Goal: Task Accomplishment & Management: Use online tool/utility

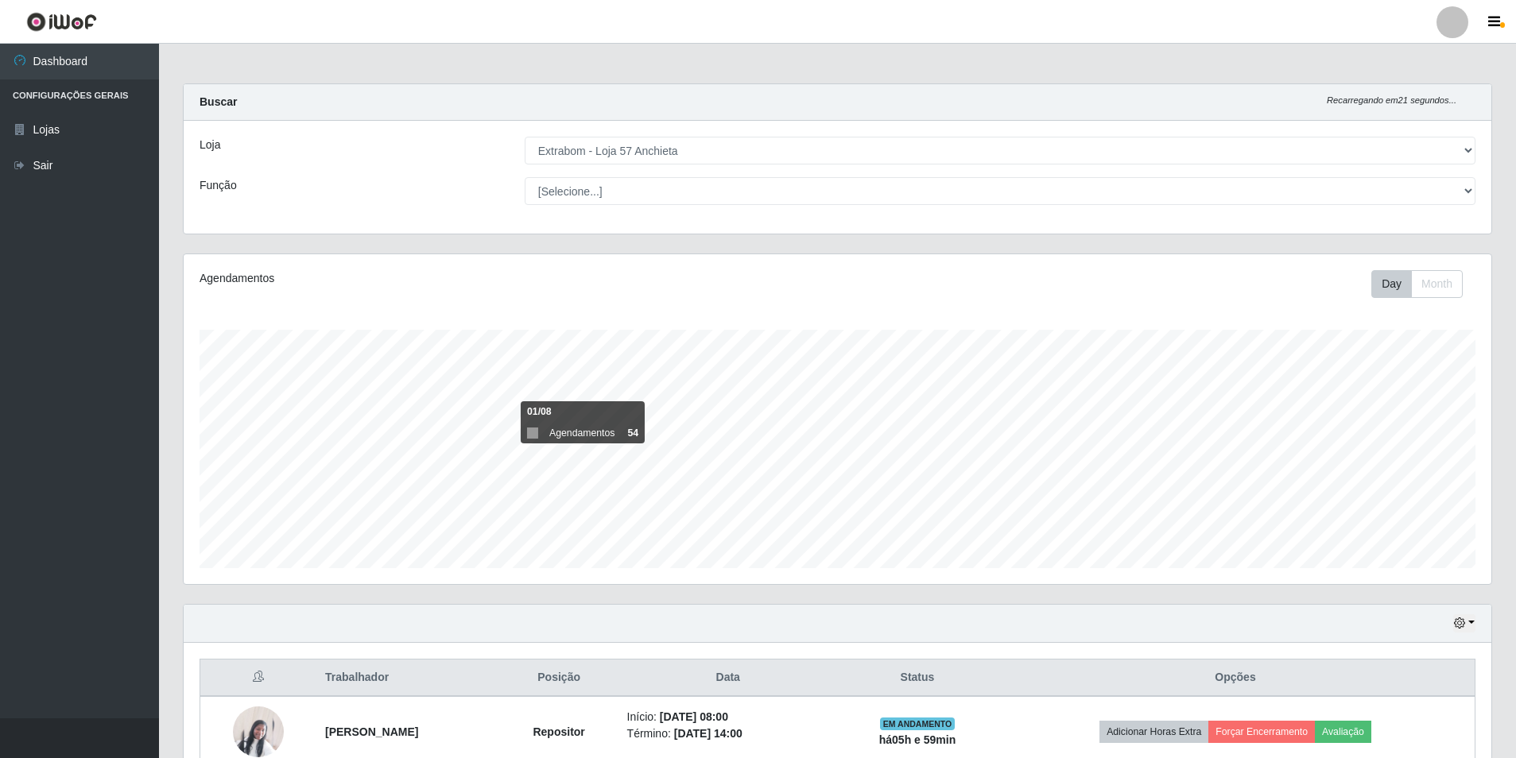
select select "470"
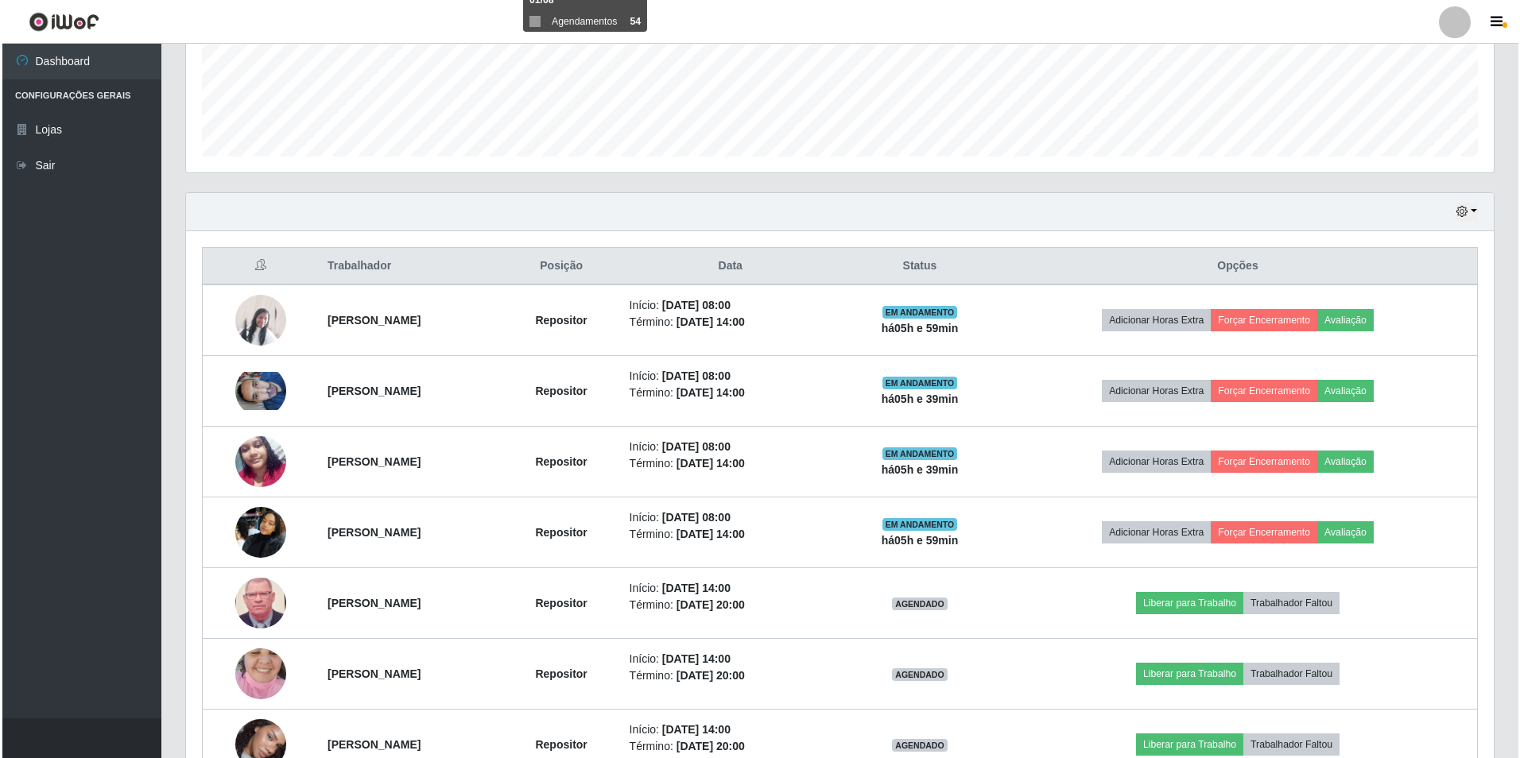
scroll to position [571, 0]
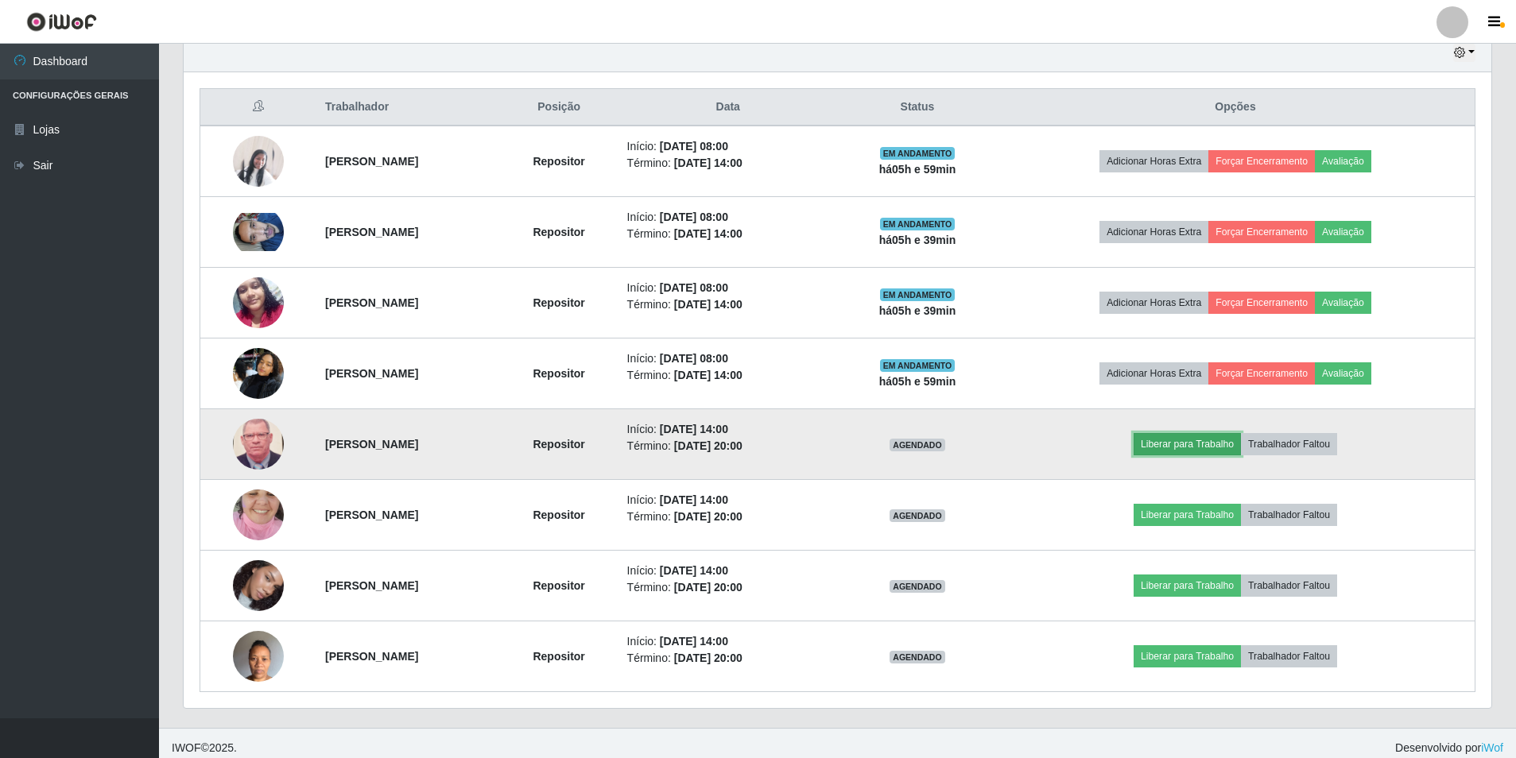
click at [1201, 439] on button "Liberar para Trabalho" at bounding box center [1186, 444] width 107 height 22
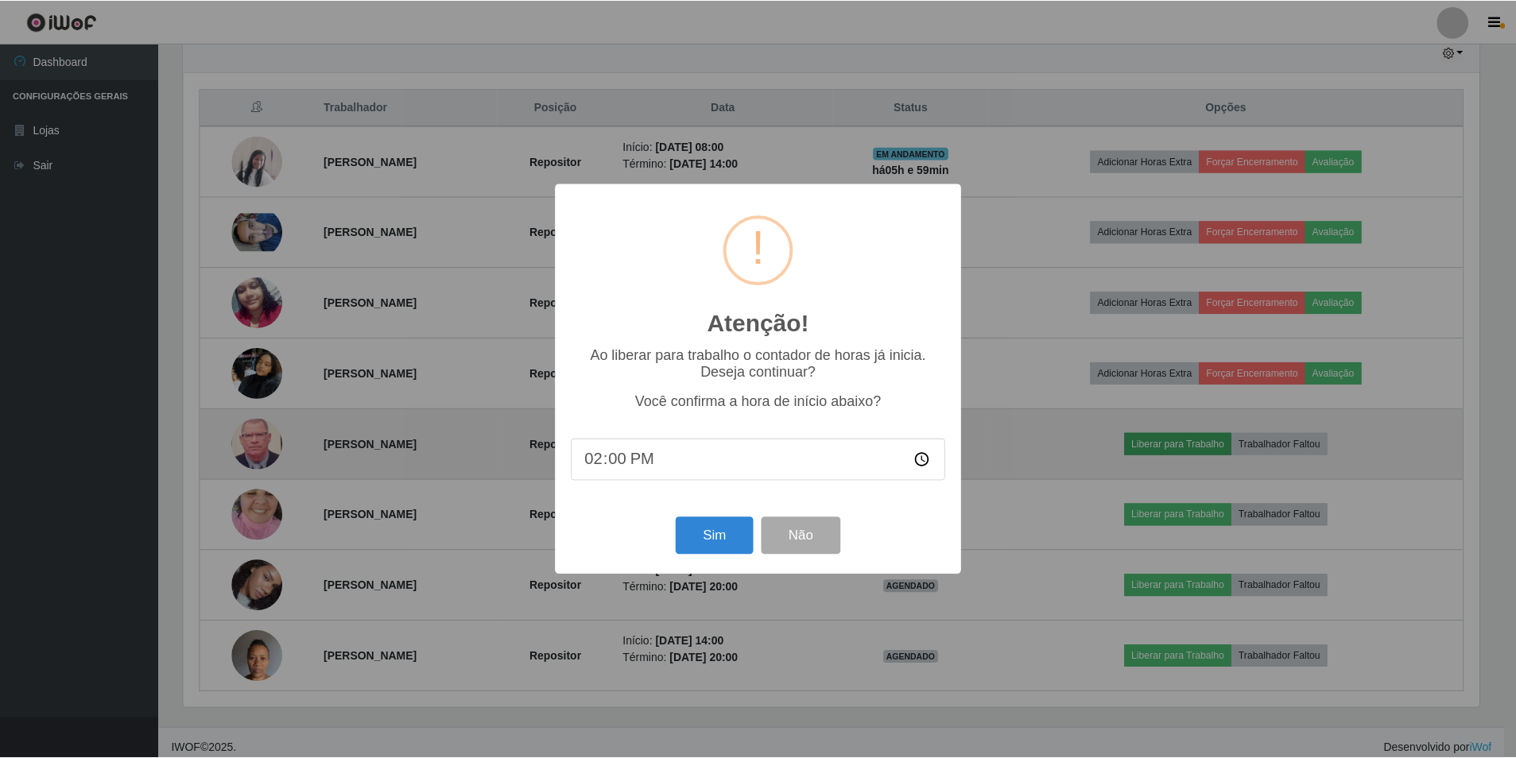
scroll to position [330, 1299]
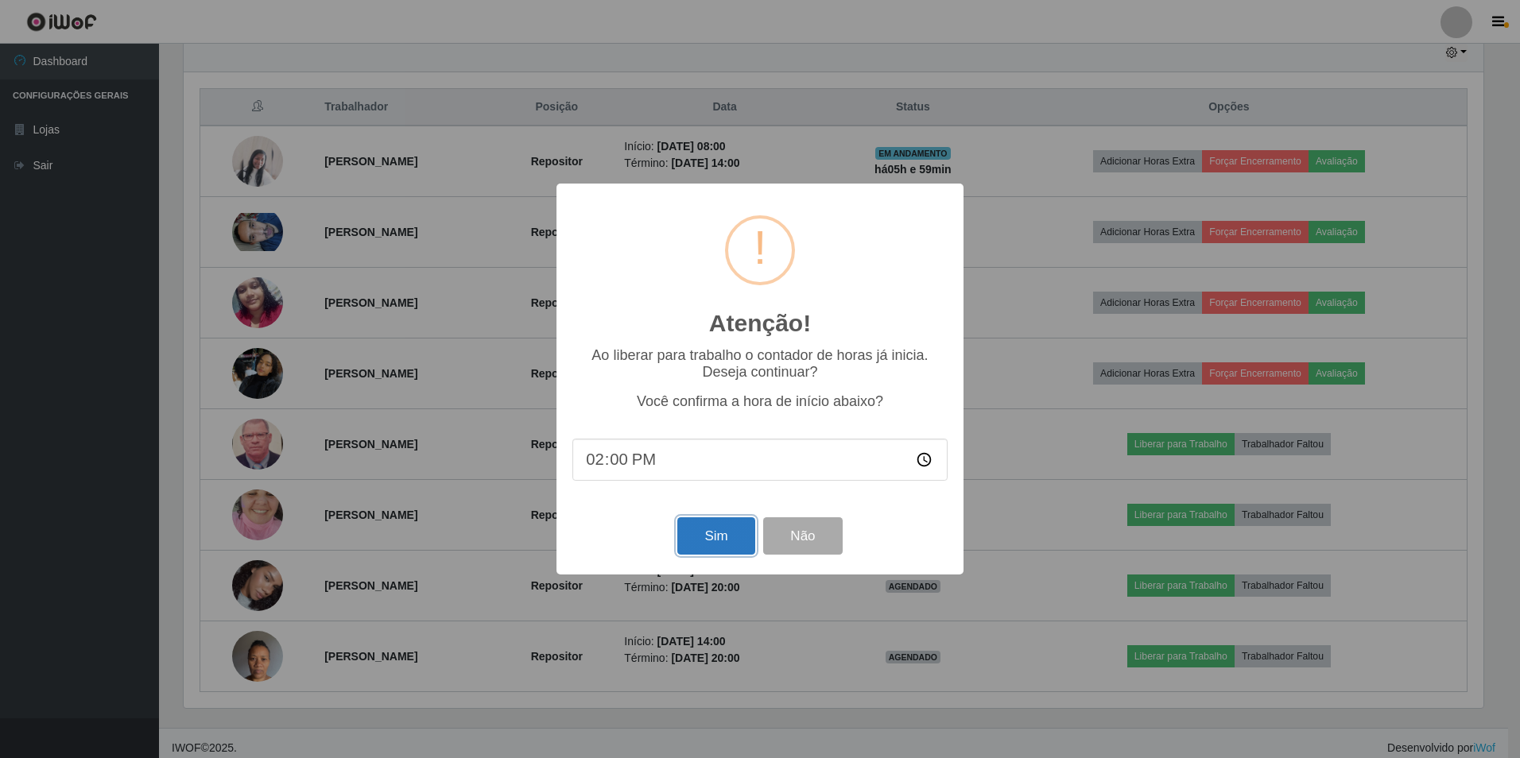
click at [693, 535] on button "Sim" at bounding box center [715, 535] width 77 height 37
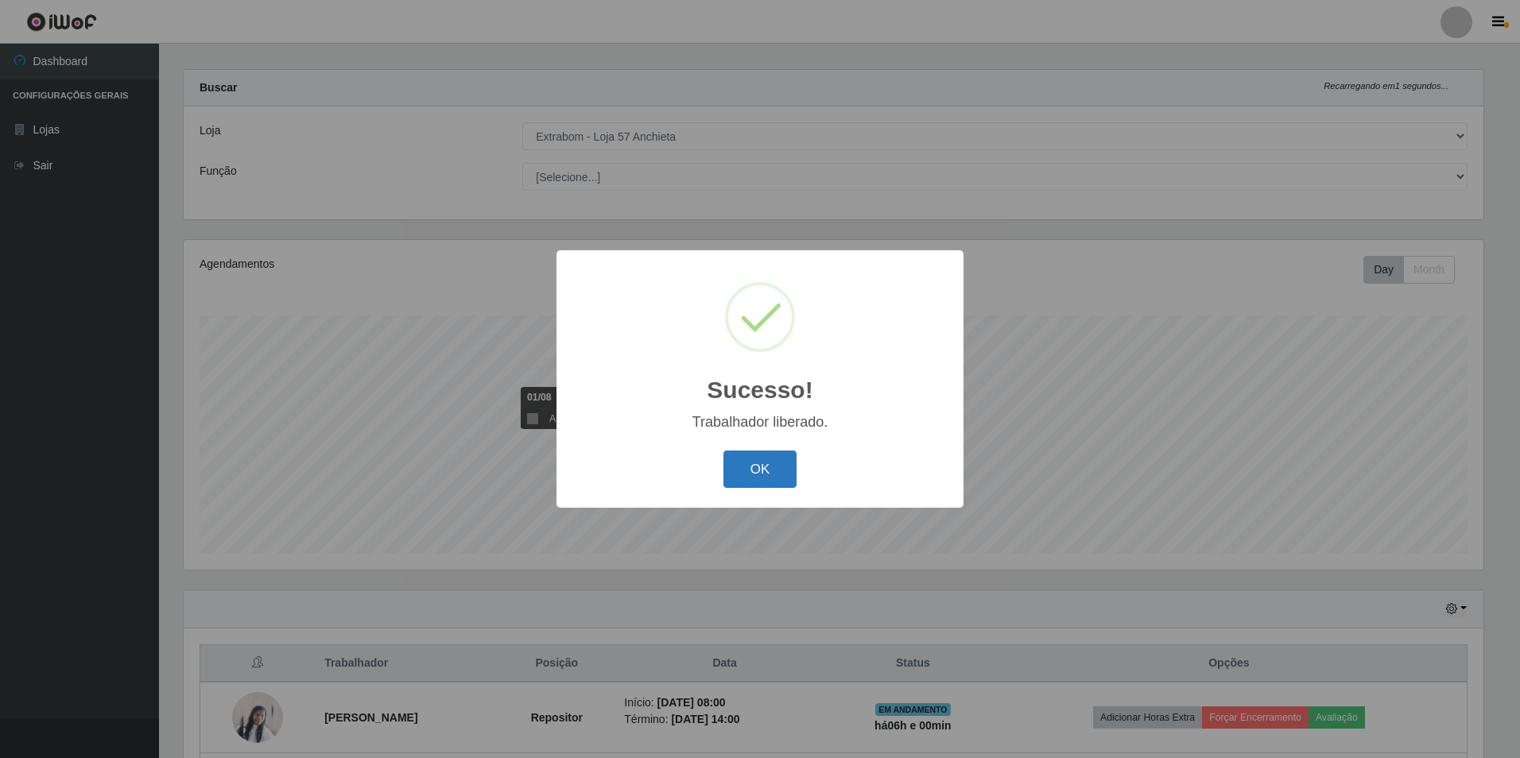
click at [792, 478] on button "OK" at bounding box center [760, 469] width 74 height 37
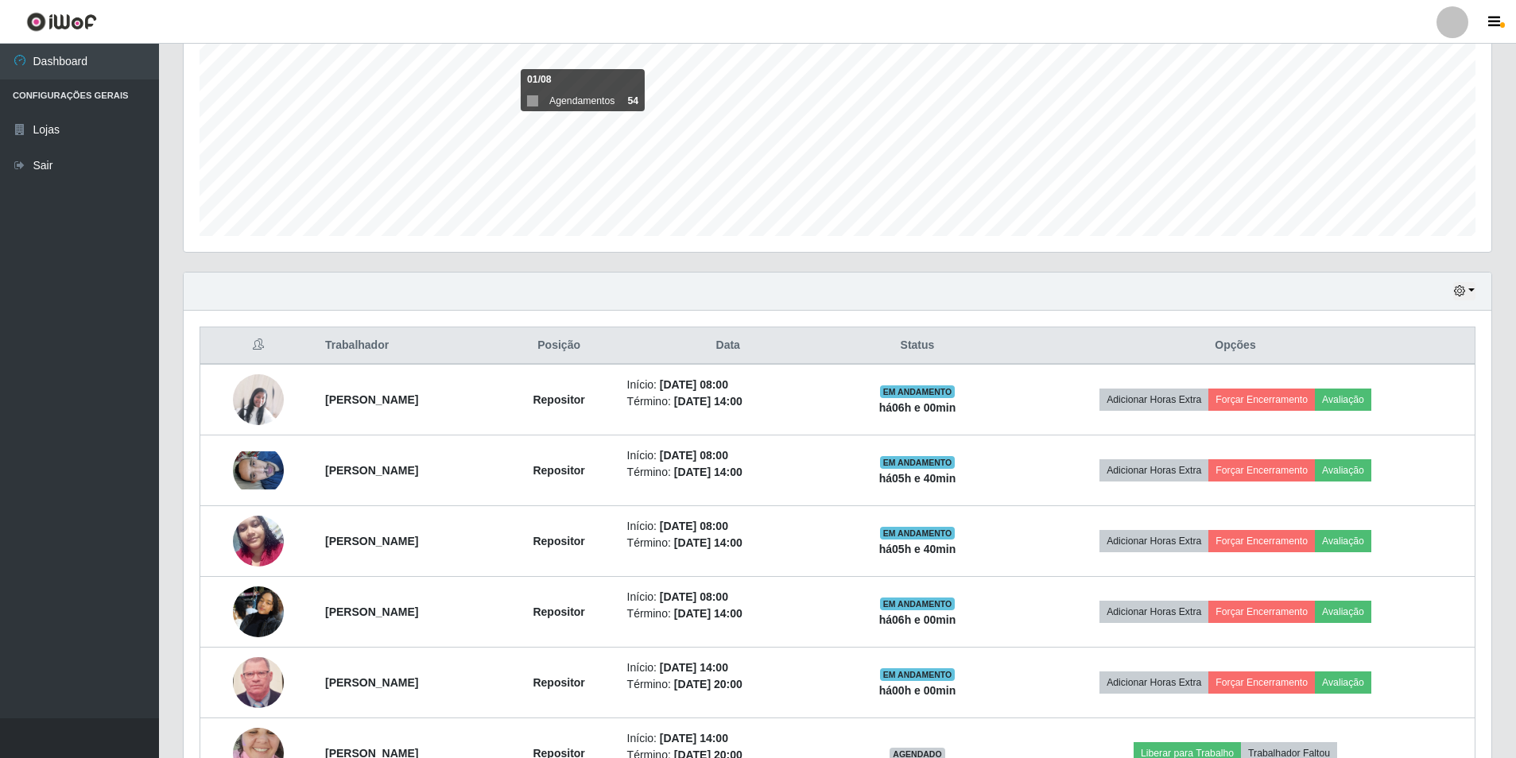
scroll to position [571, 0]
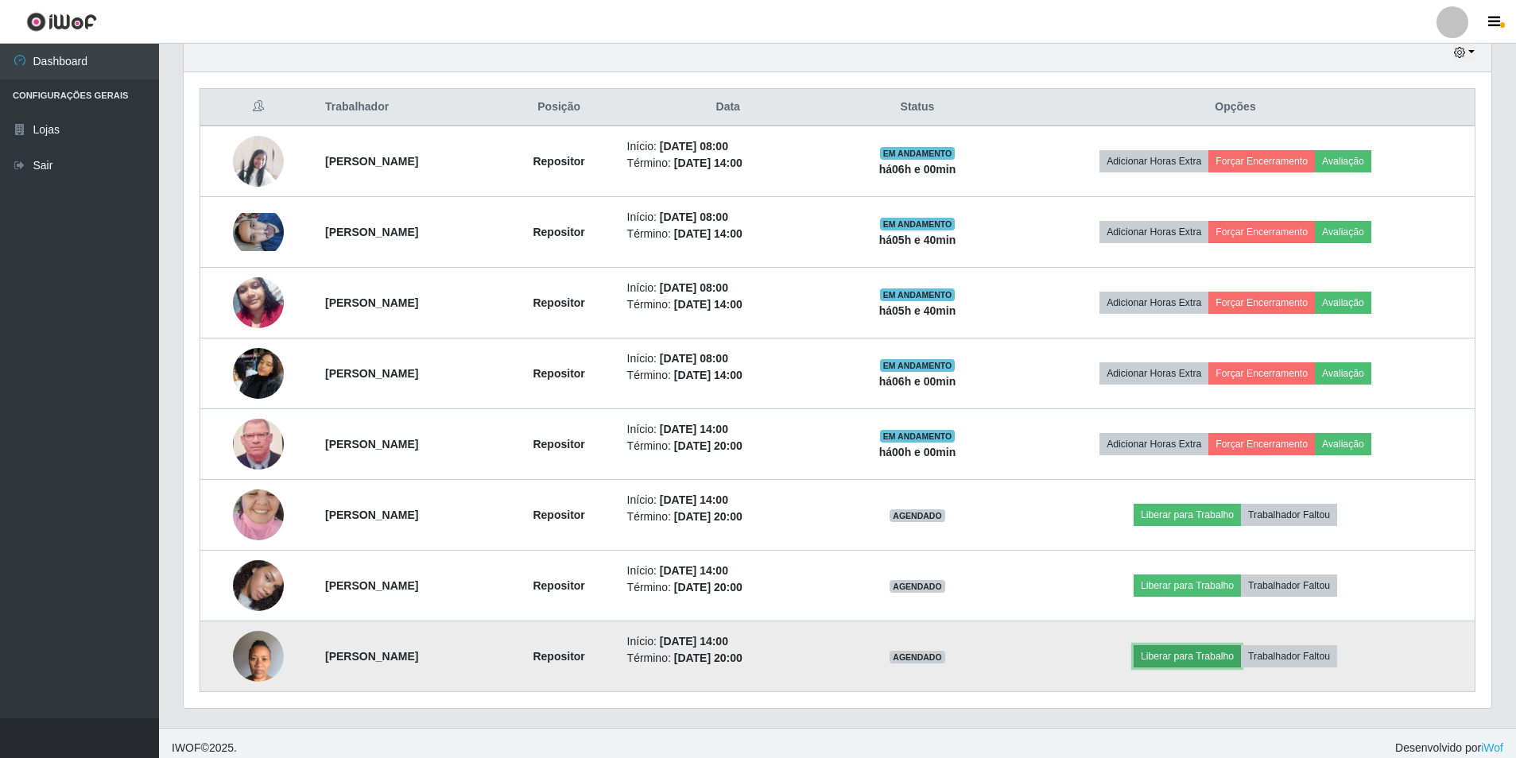
click at [1205, 659] on button "Liberar para Trabalho" at bounding box center [1186, 656] width 107 height 22
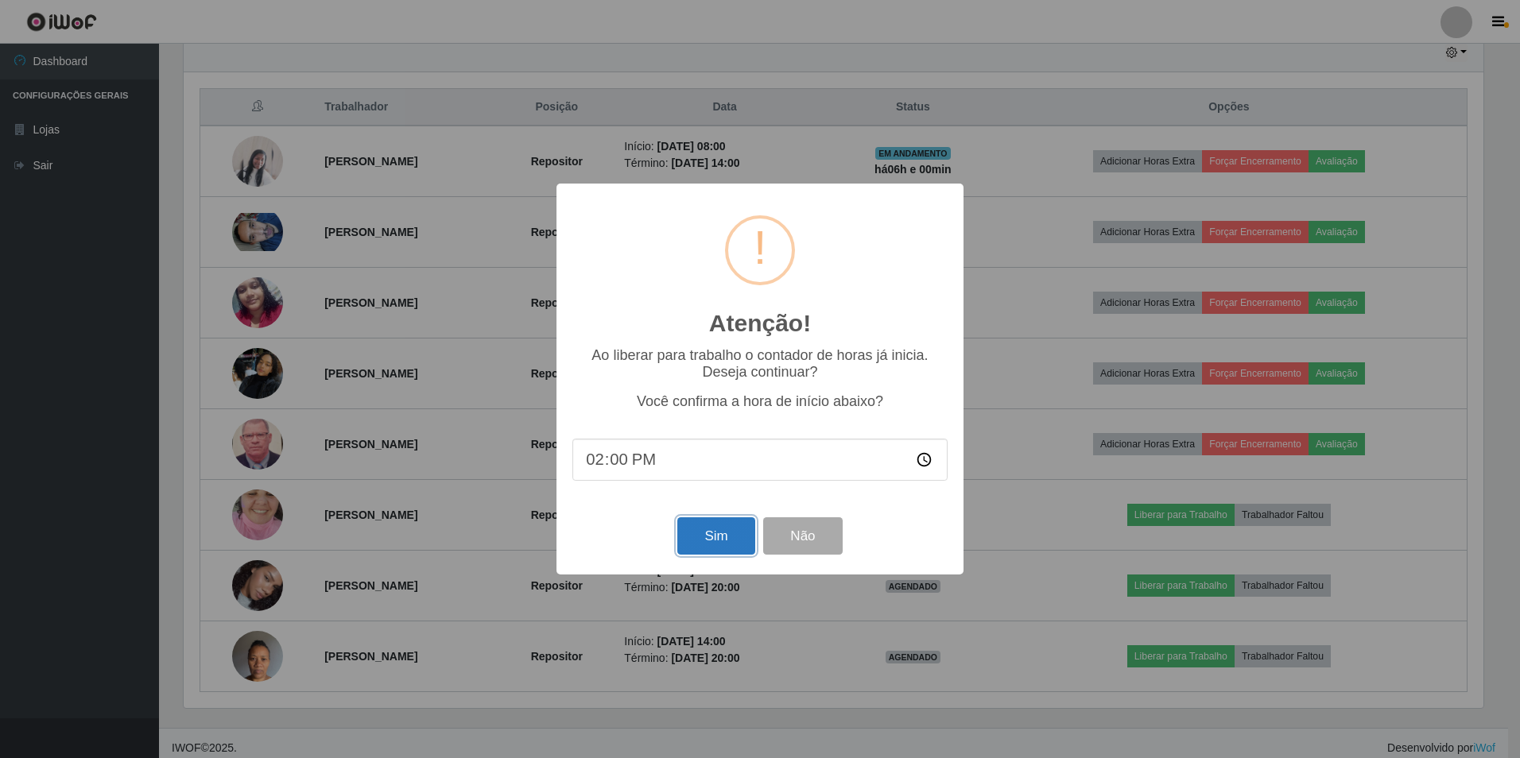
click at [717, 547] on button "Sim" at bounding box center [715, 535] width 77 height 37
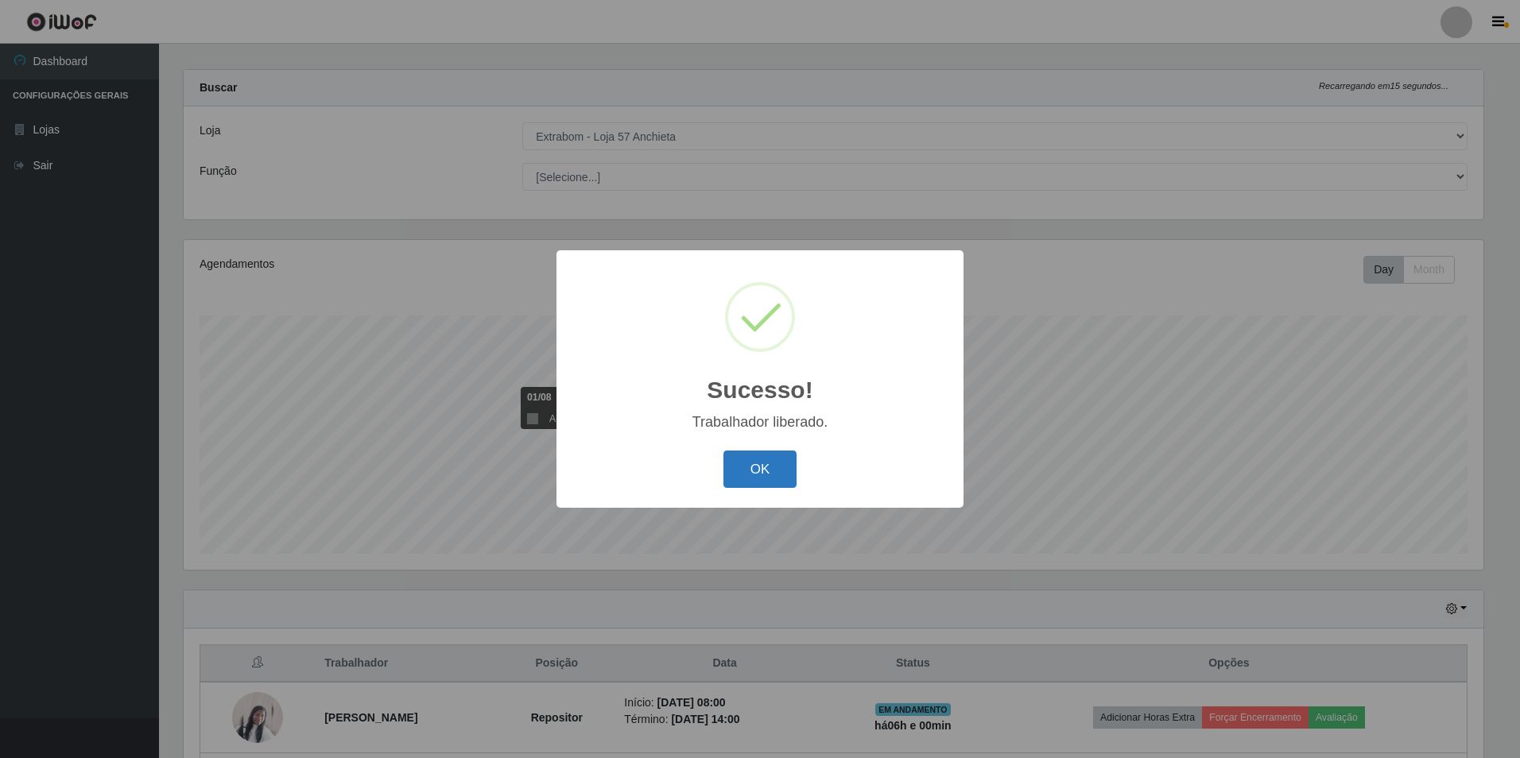
click at [792, 480] on button "OK" at bounding box center [760, 469] width 74 height 37
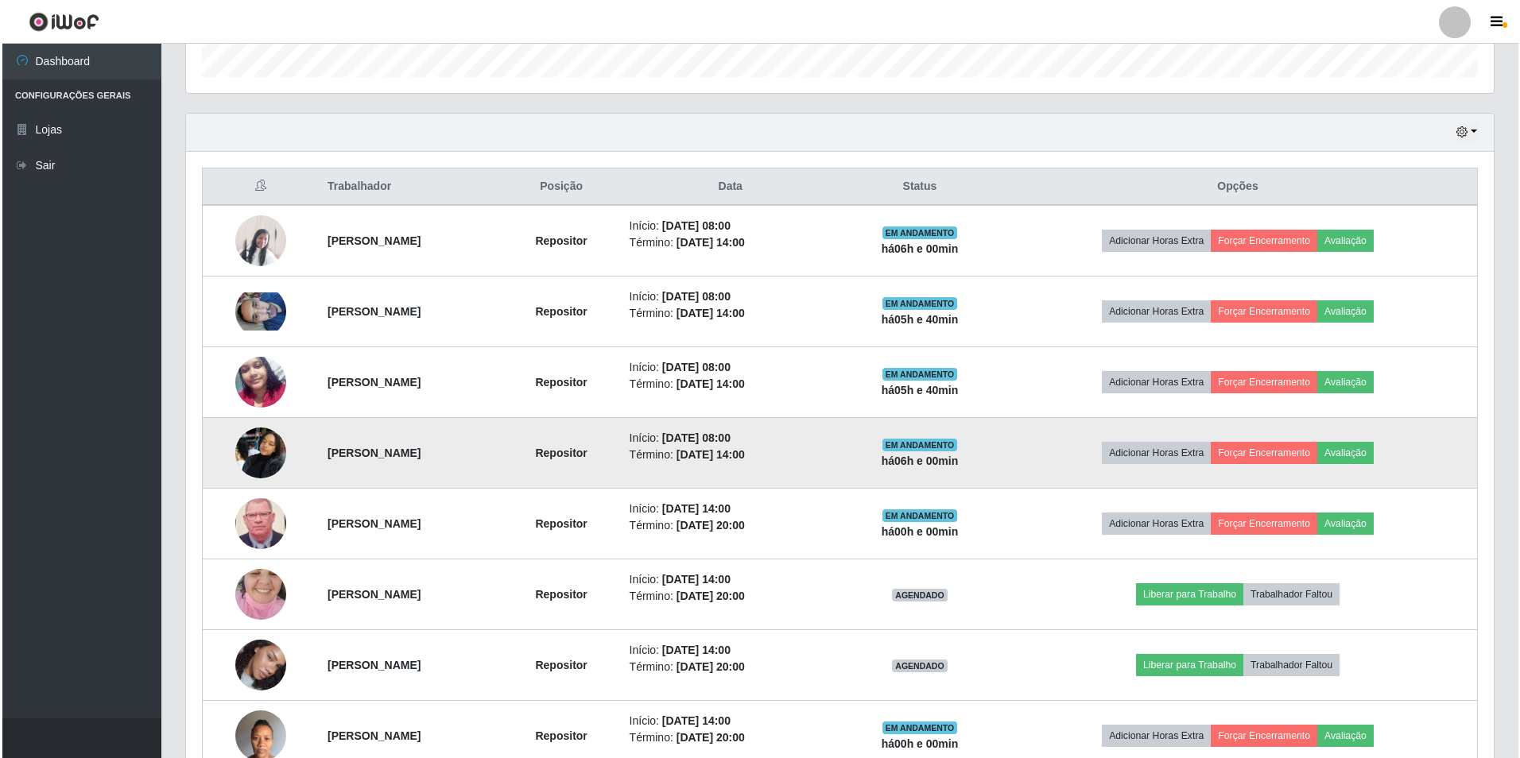
scroll to position [580, 0]
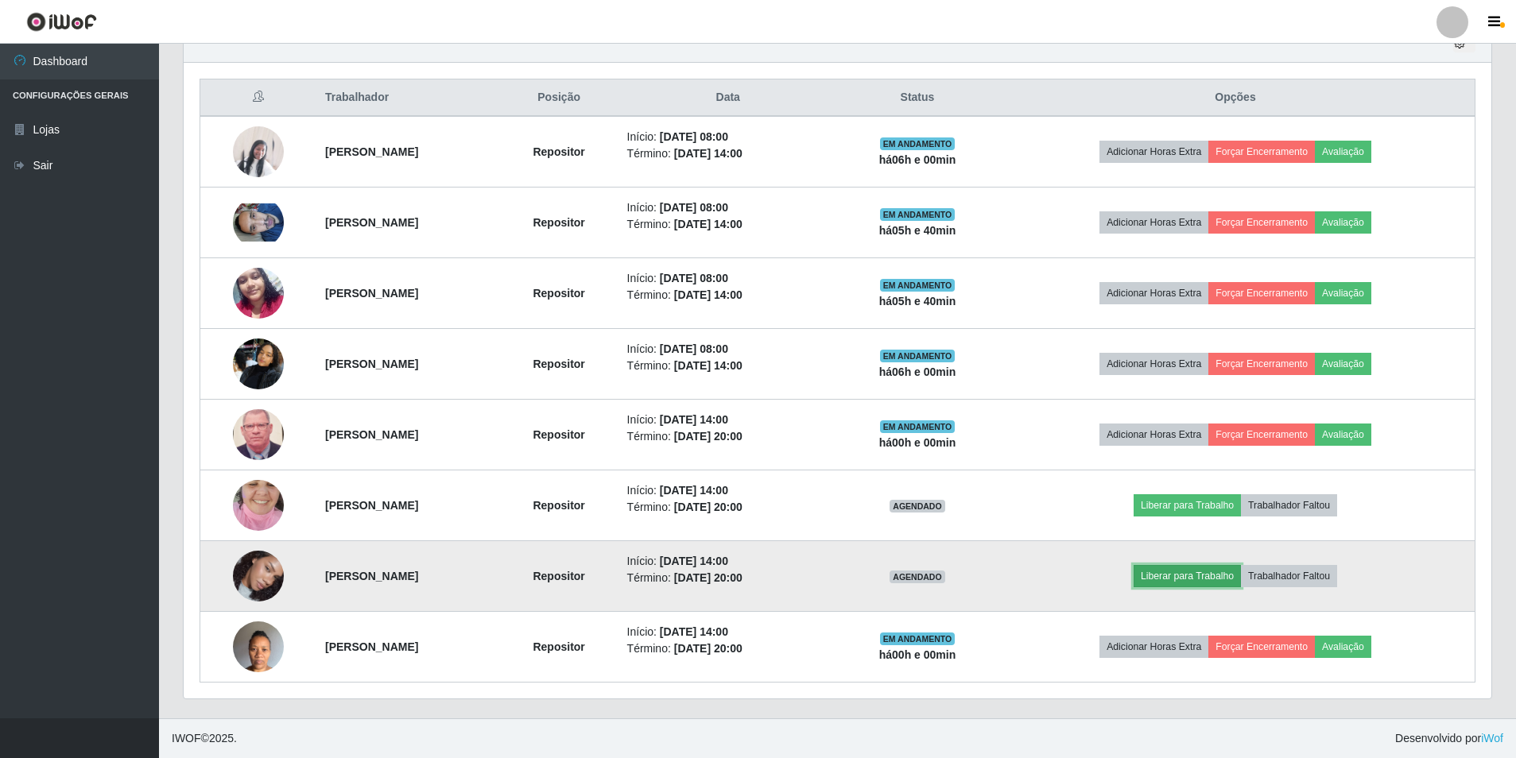
click at [1202, 575] on button "Liberar para Trabalho" at bounding box center [1186, 576] width 107 height 22
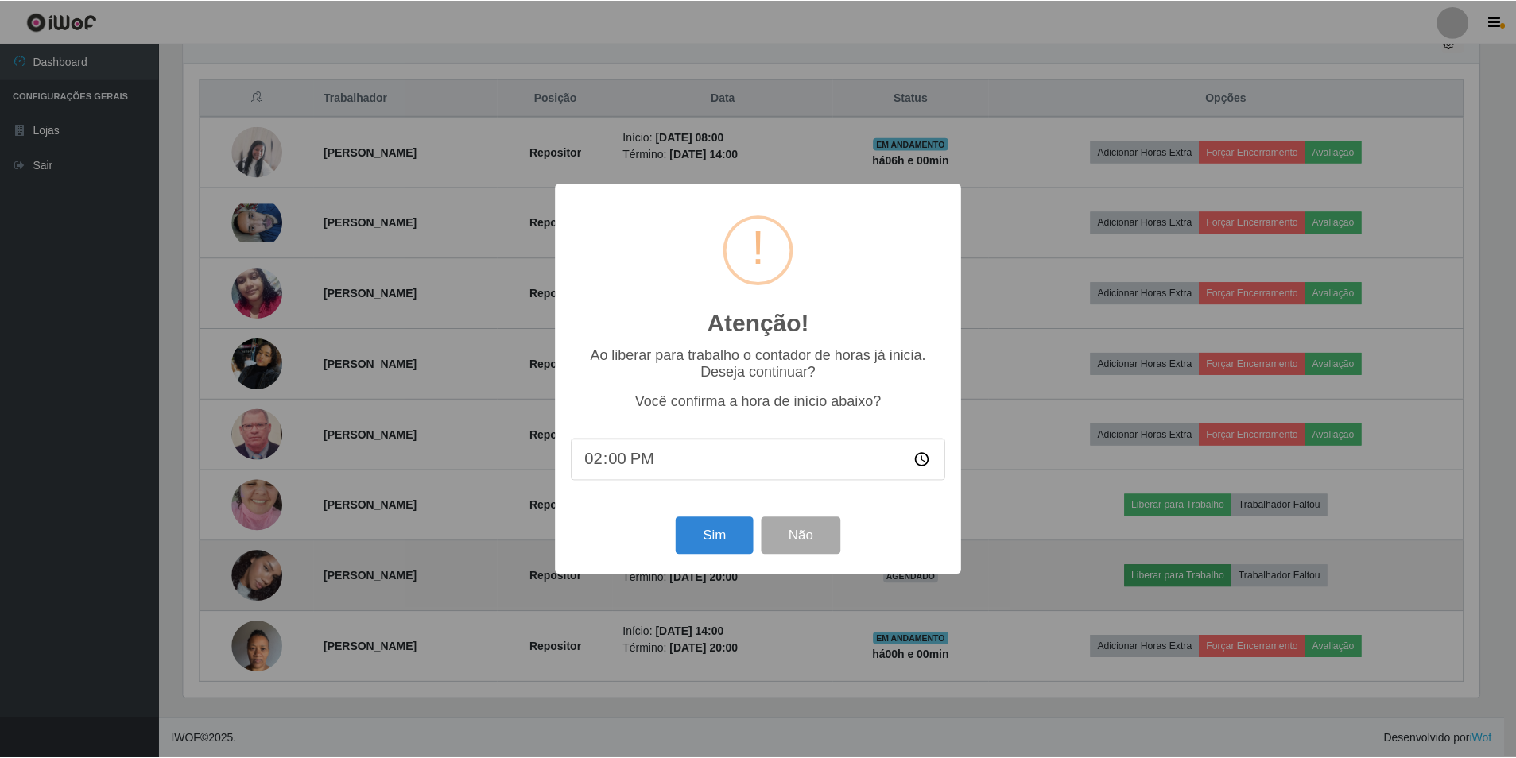
scroll to position [330, 1299]
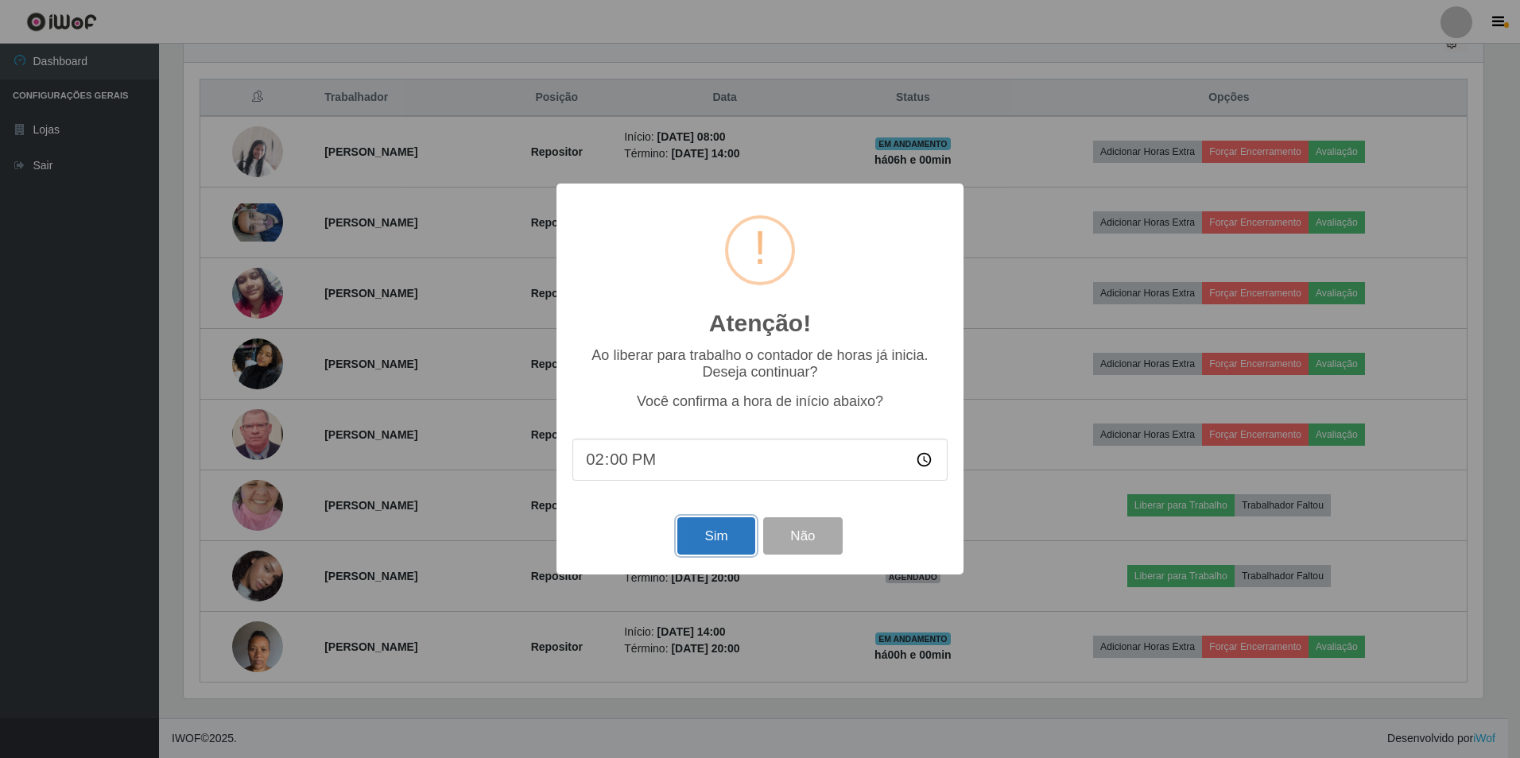
click at [699, 537] on button "Sim" at bounding box center [715, 535] width 77 height 37
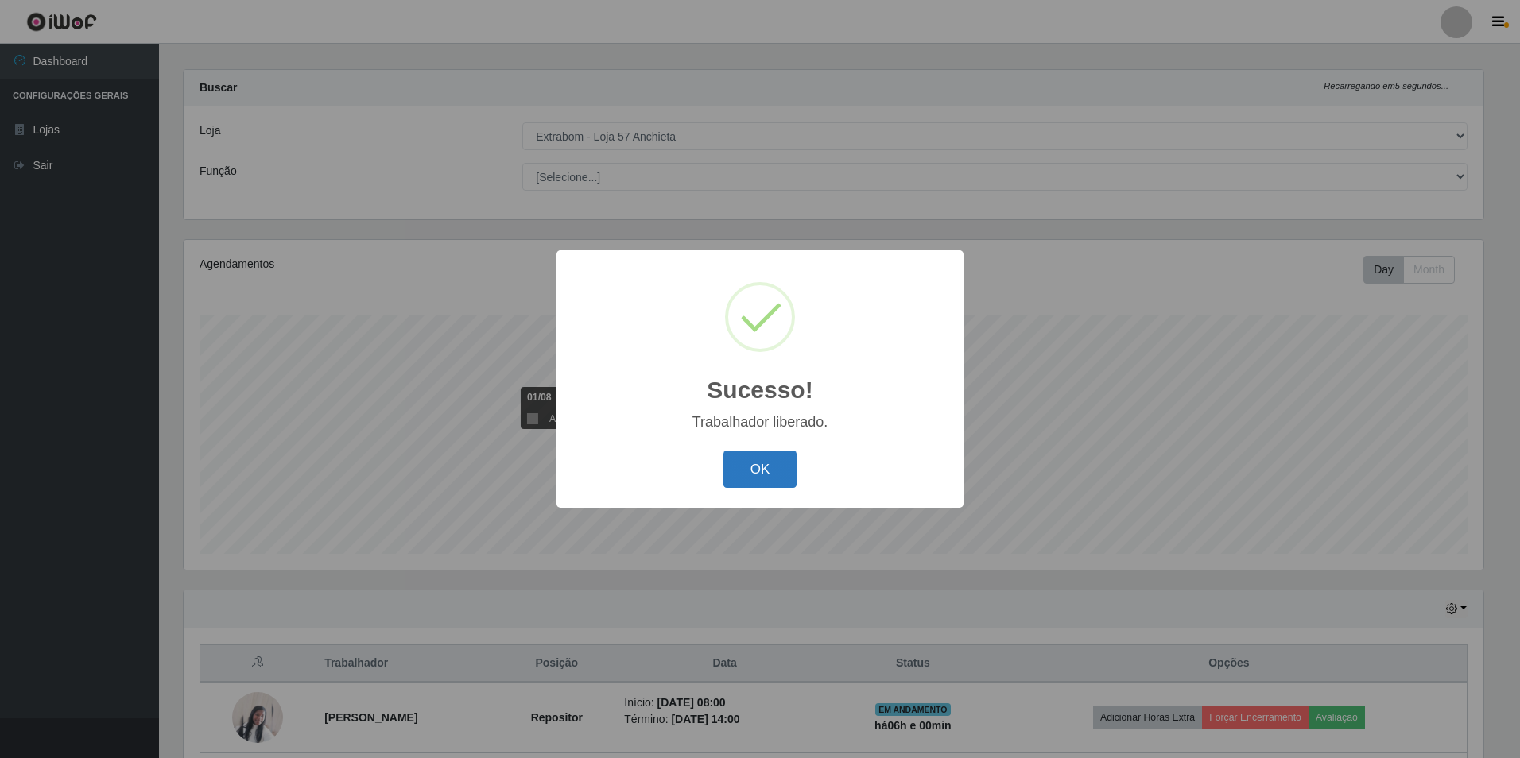
click at [749, 478] on button "OK" at bounding box center [760, 469] width 74 height 37
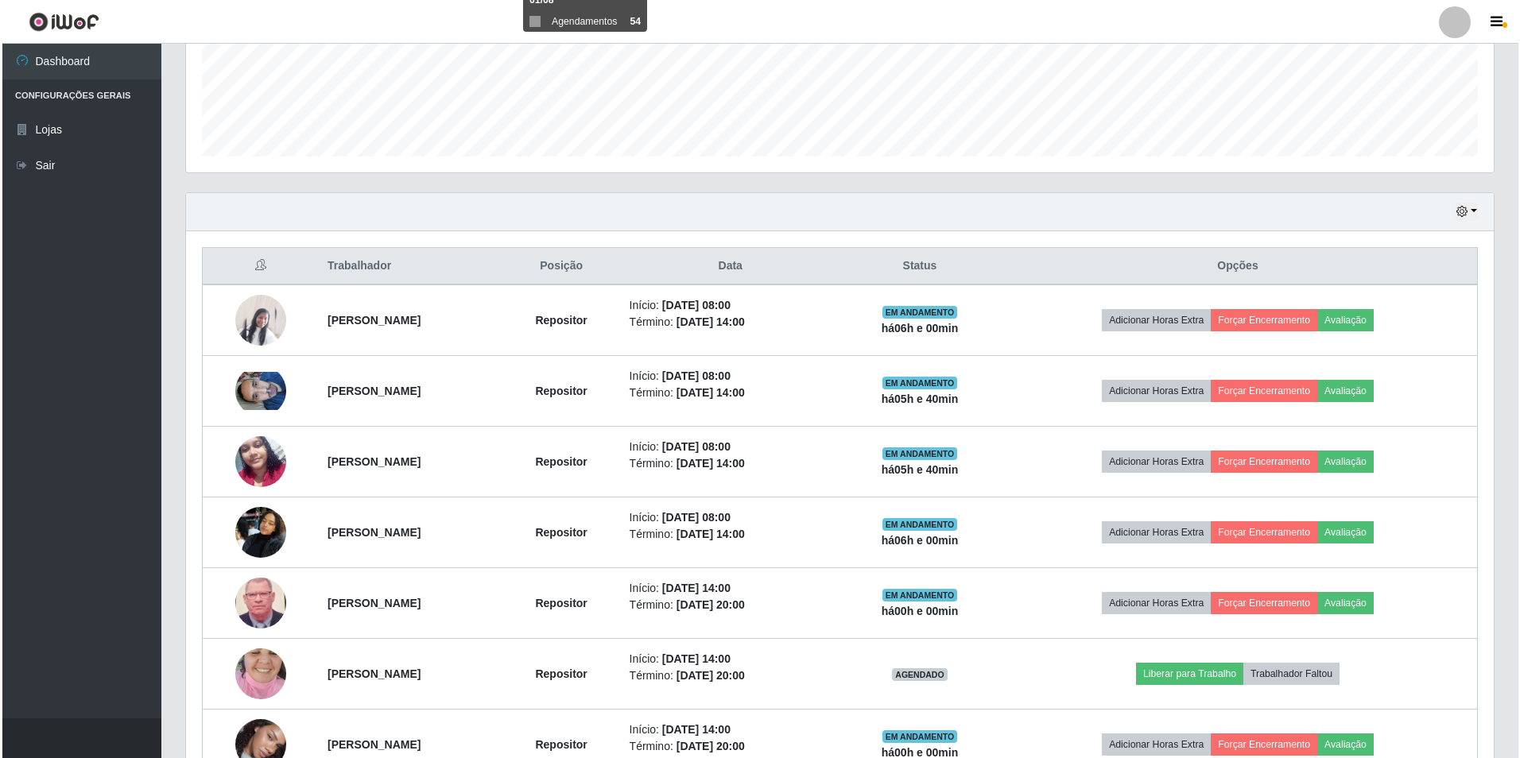
scroll to position [491, 0]
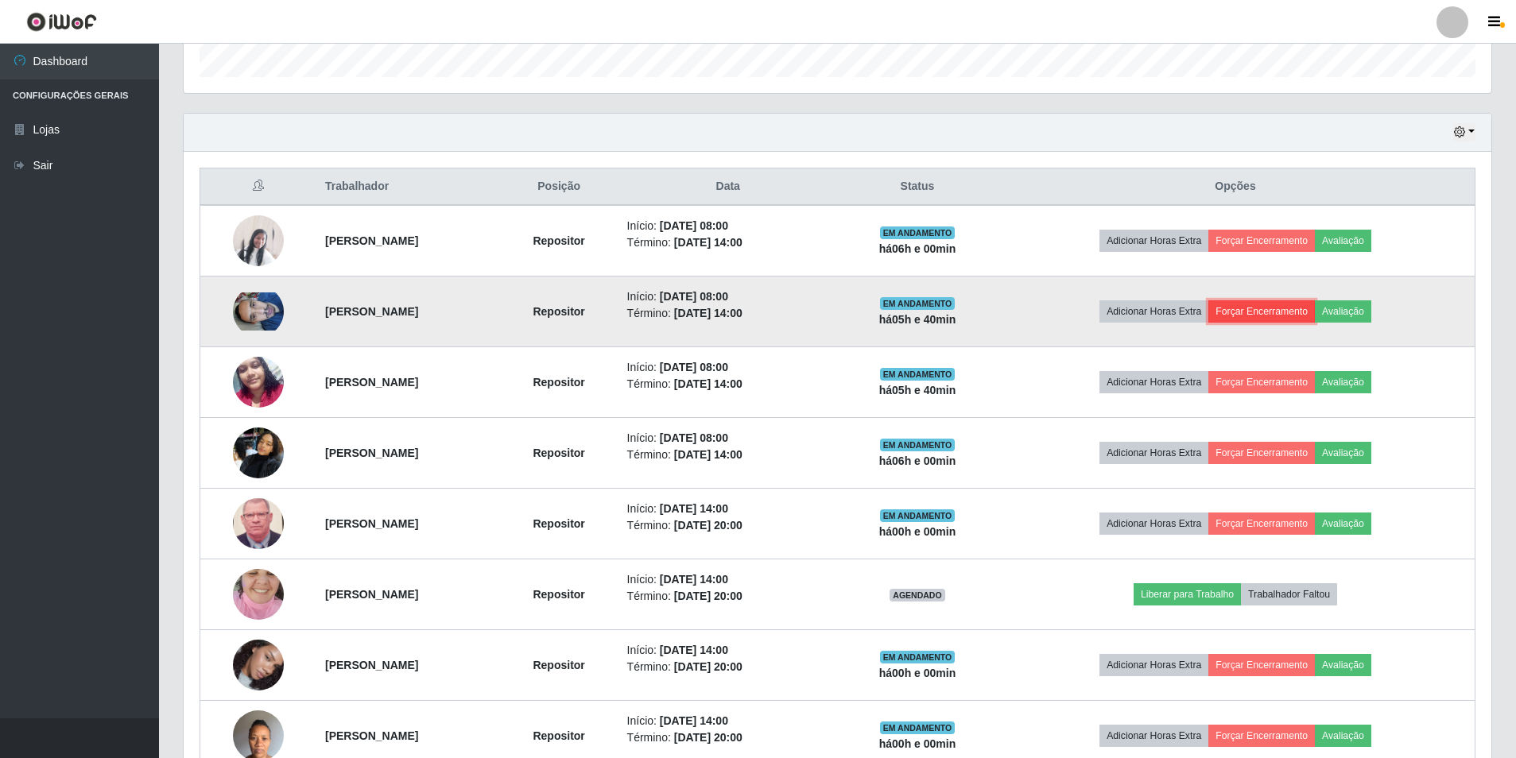
click at [1289, 308] on button "Forçar Encerramento" at bounding box center [1261, 311] width 106 height 22
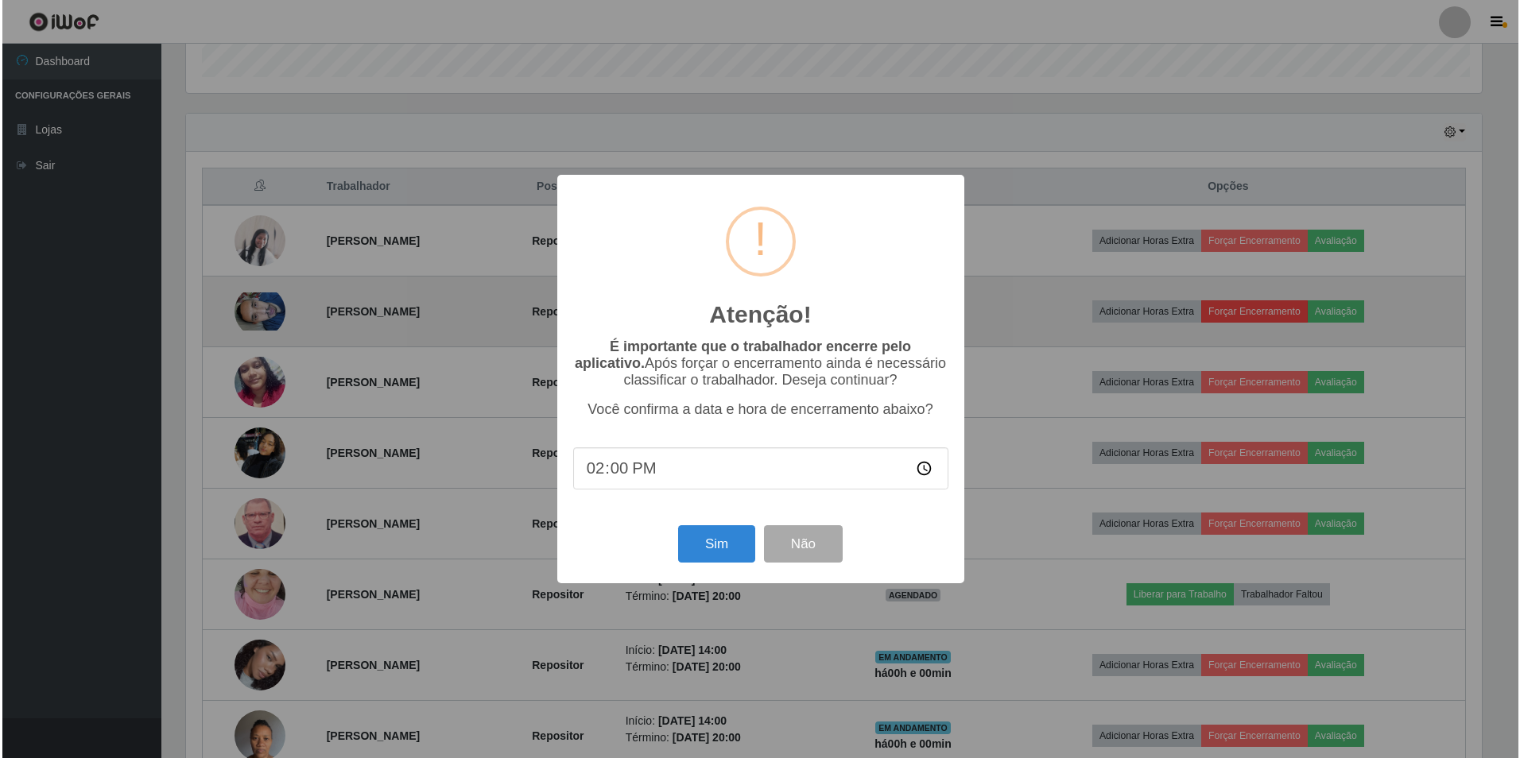
scroll to position [794399, 793430]
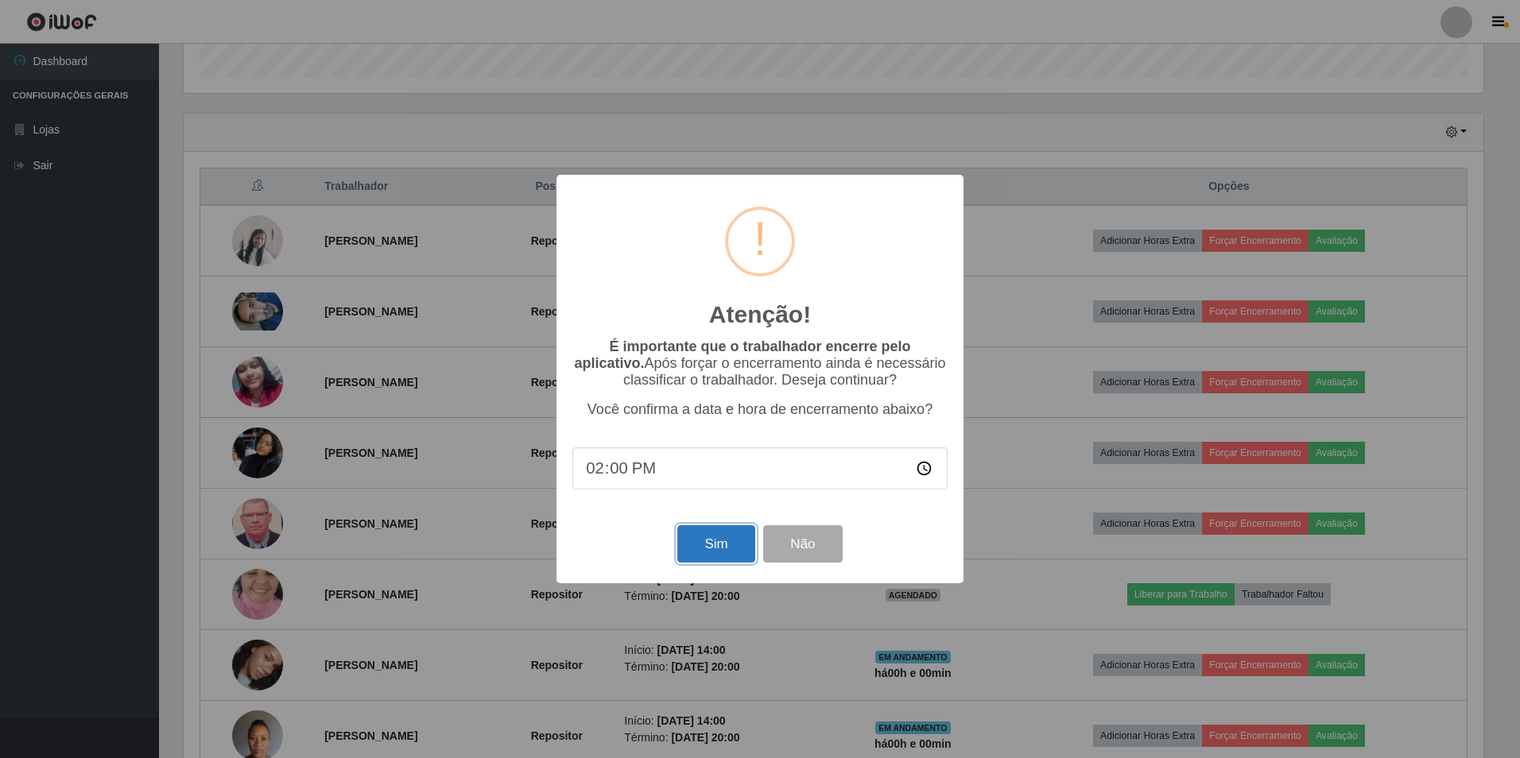
click at [722, 551] on button "Sim" at bounding box center [715, 543] width 77 height 37
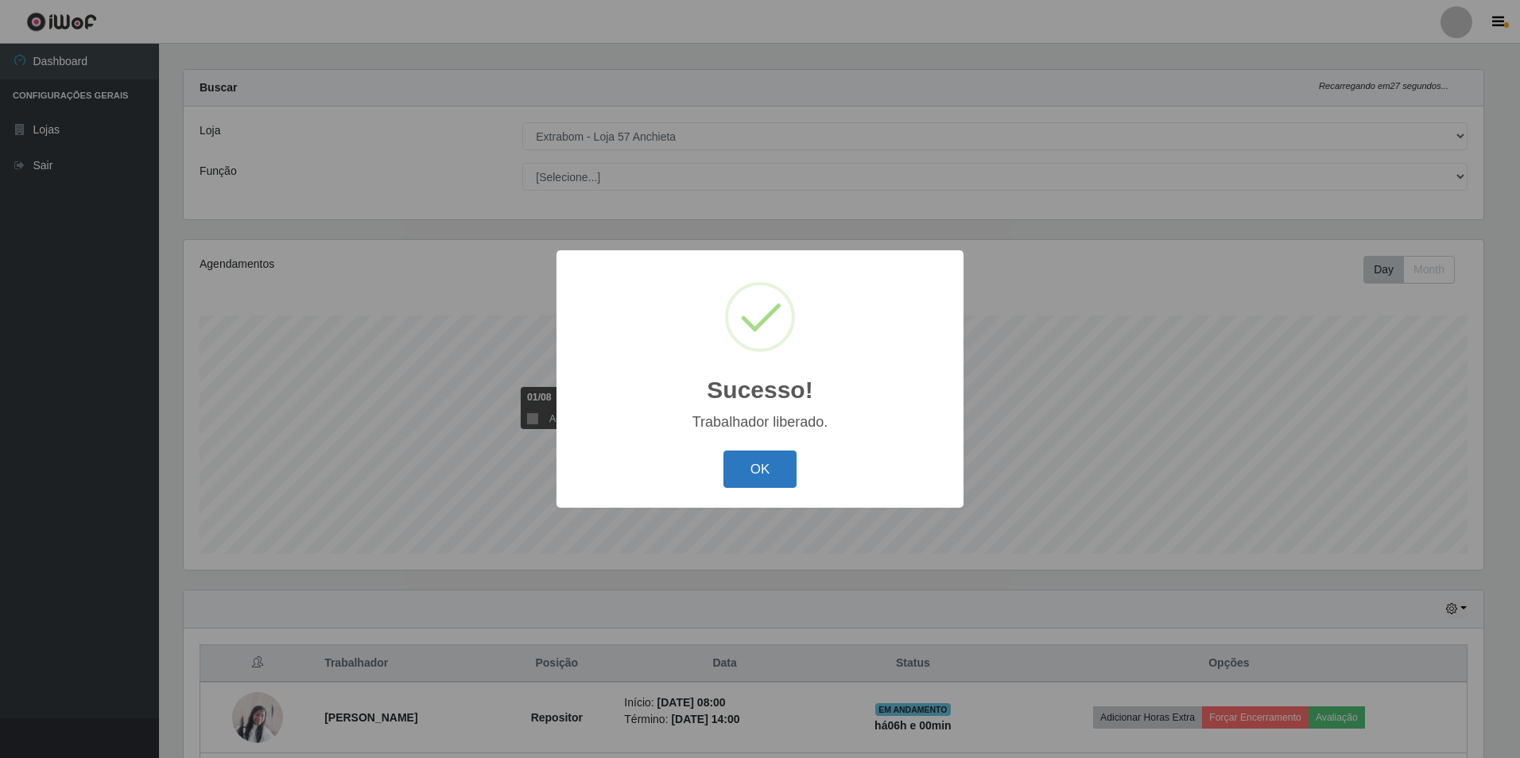
click at [748, 457] on button "OK" at bounding box center [760, 469] width 74 height 37
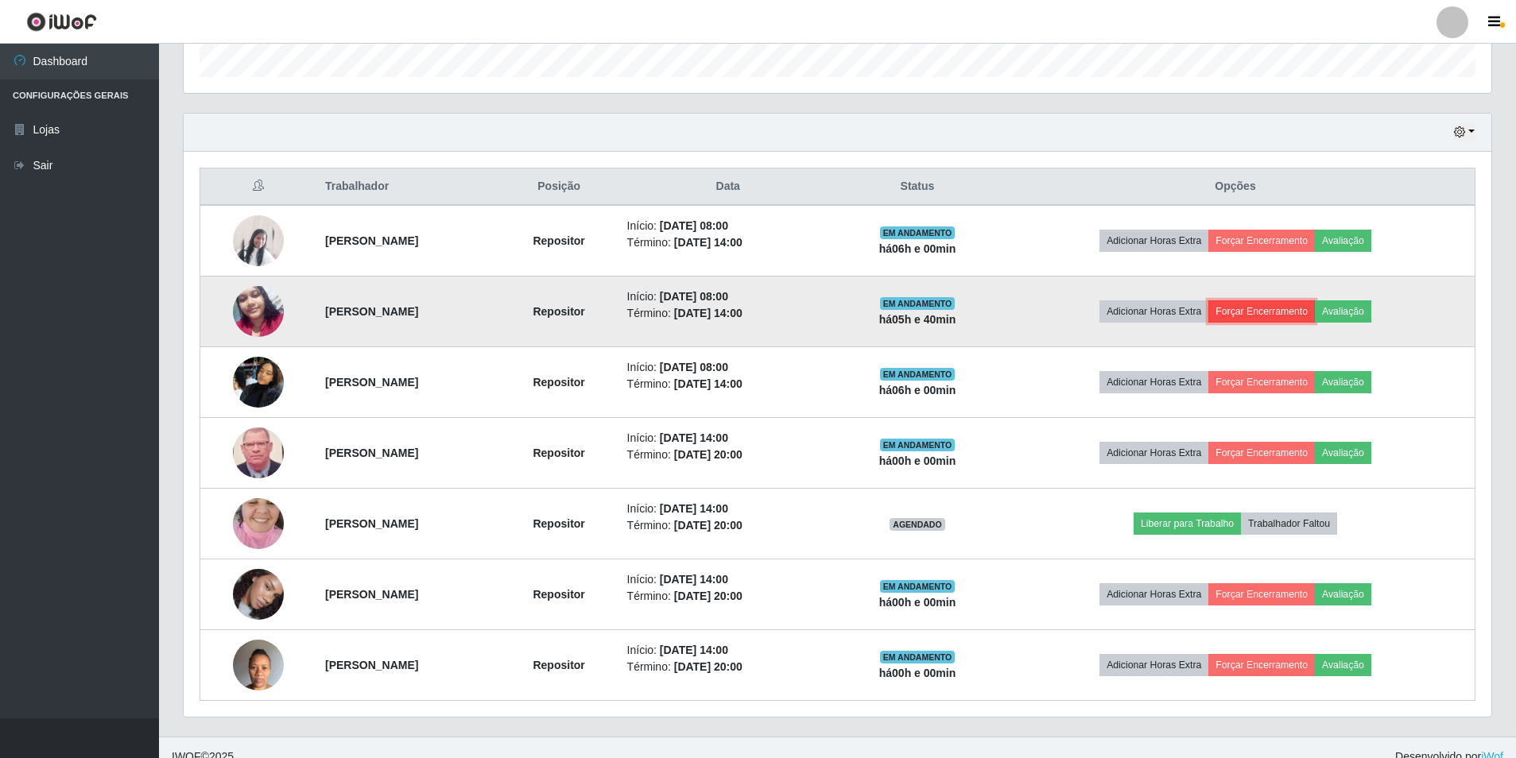
click at [1257, 303] on button "Forçar Encerramento" at bounding box center [1261, 311] width 106 height 22
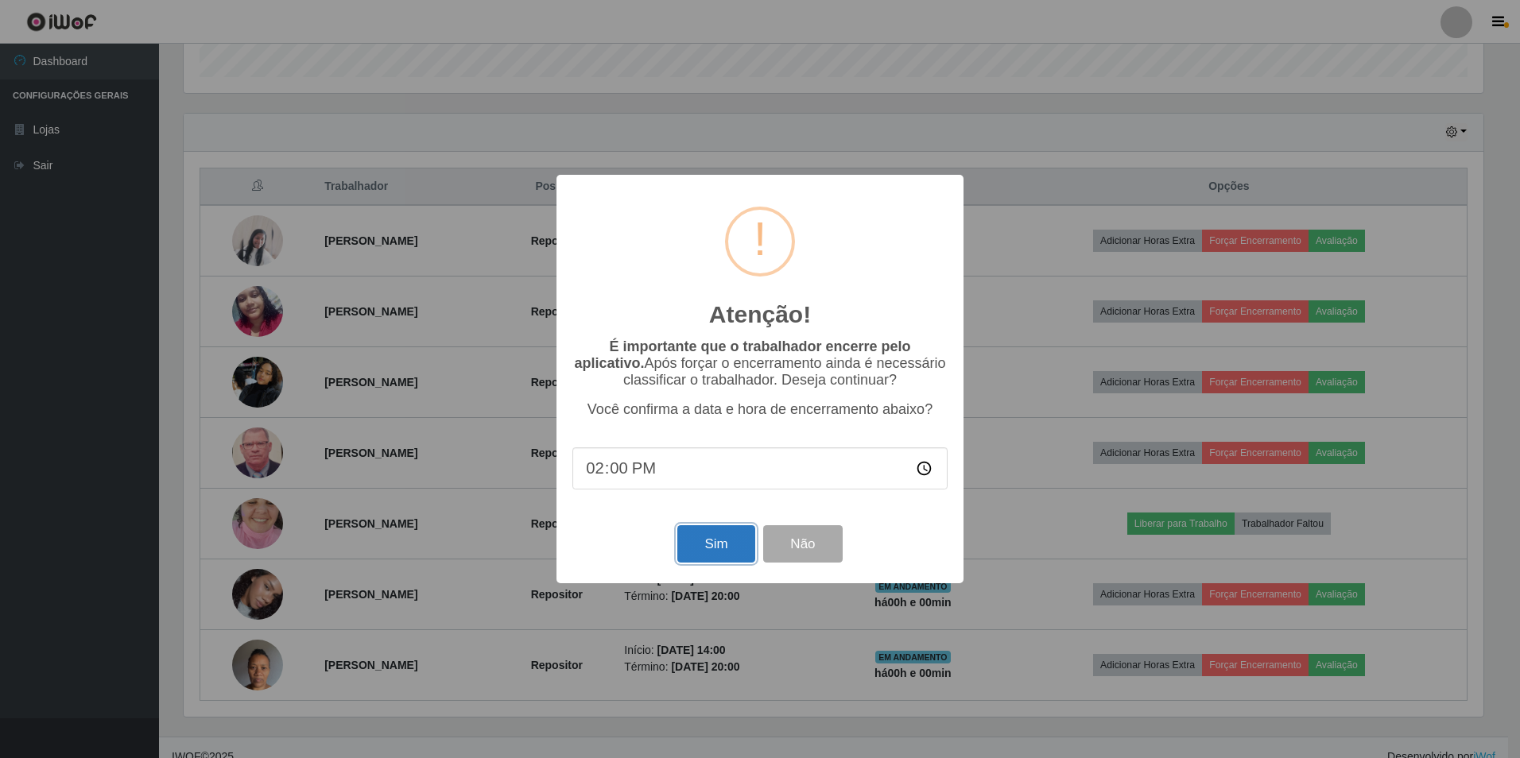
click at [721, 551] on button "Sim" at bounding box center [715, 543] width 77 height 37
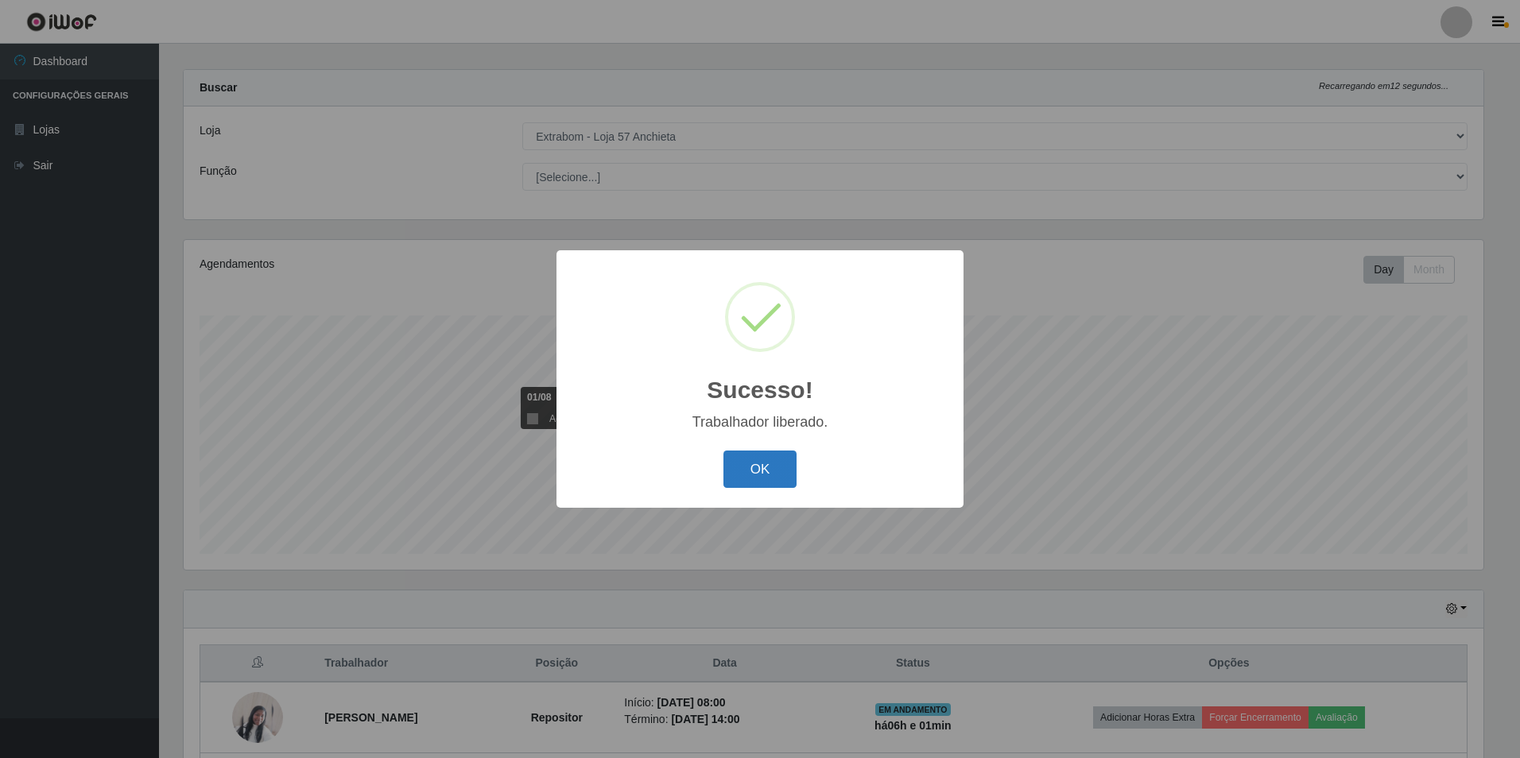
click at [753, 458] on button "OK" at bounding box center [760, 469] width 74 height 37
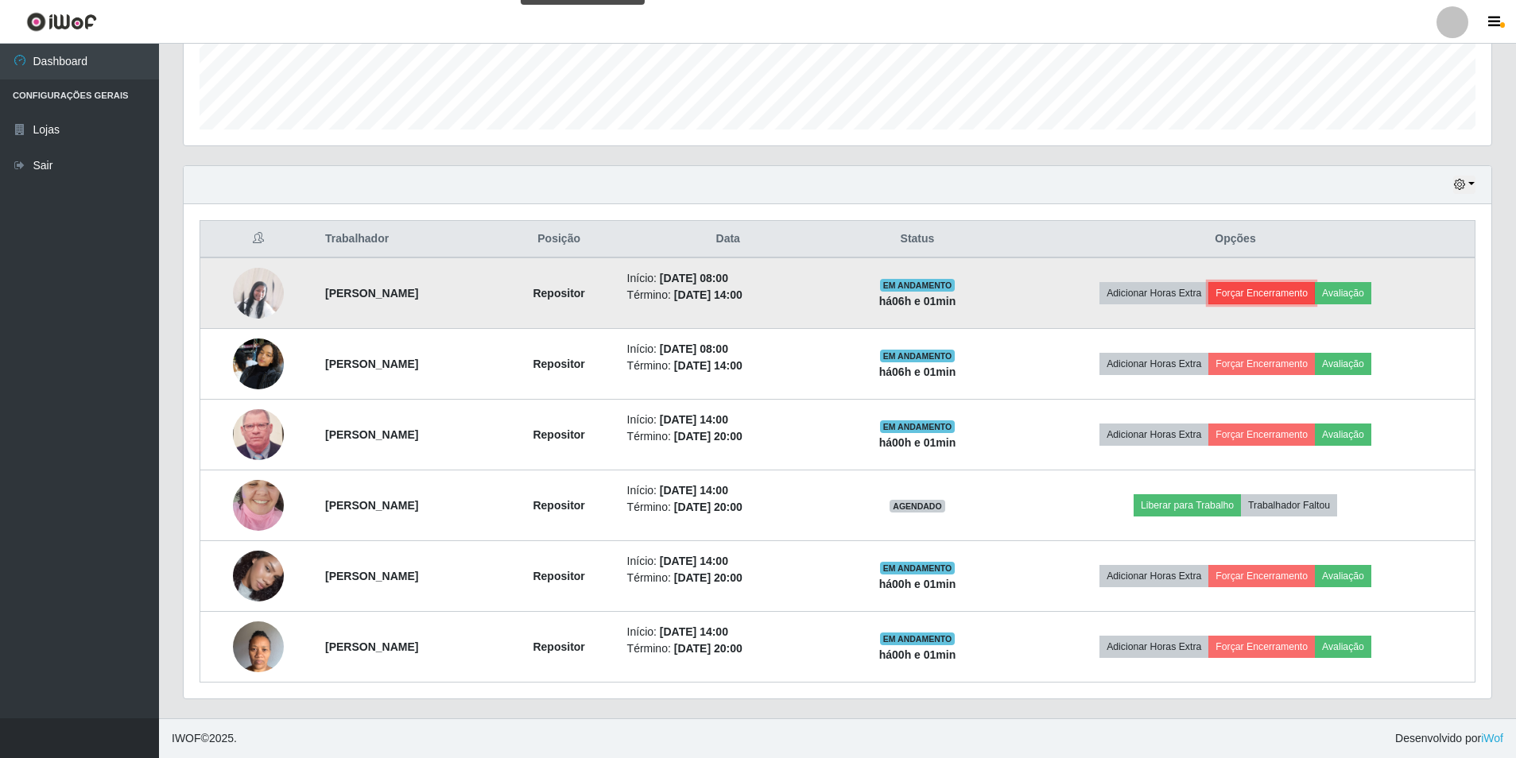
click at [1267, 295] on button "Forçar Encerramento" at bounding box center [1261, 293] width 106 height 22
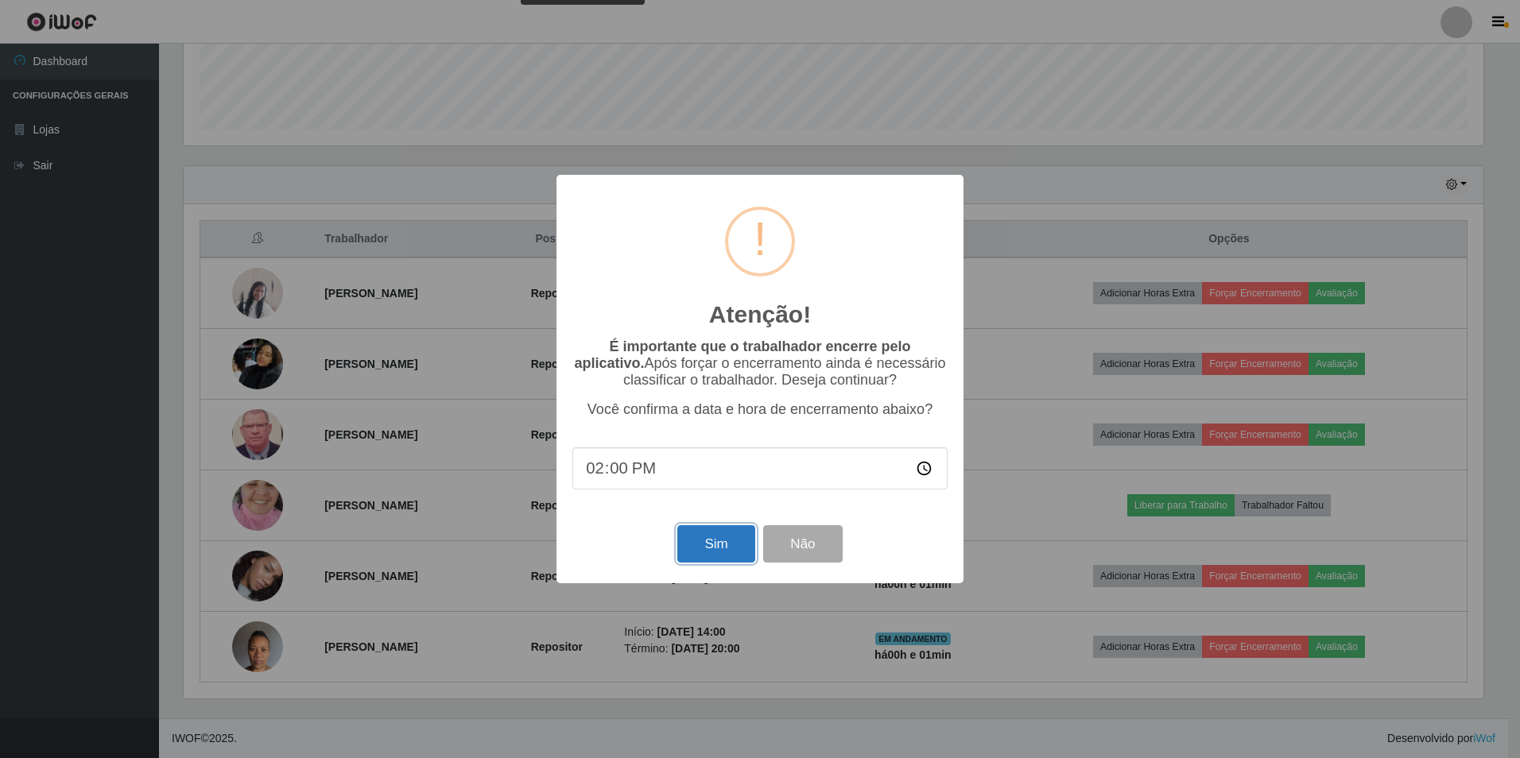
click at [734, 537] on button "Sim" at bounding box center [715, 543] width 77 height 37
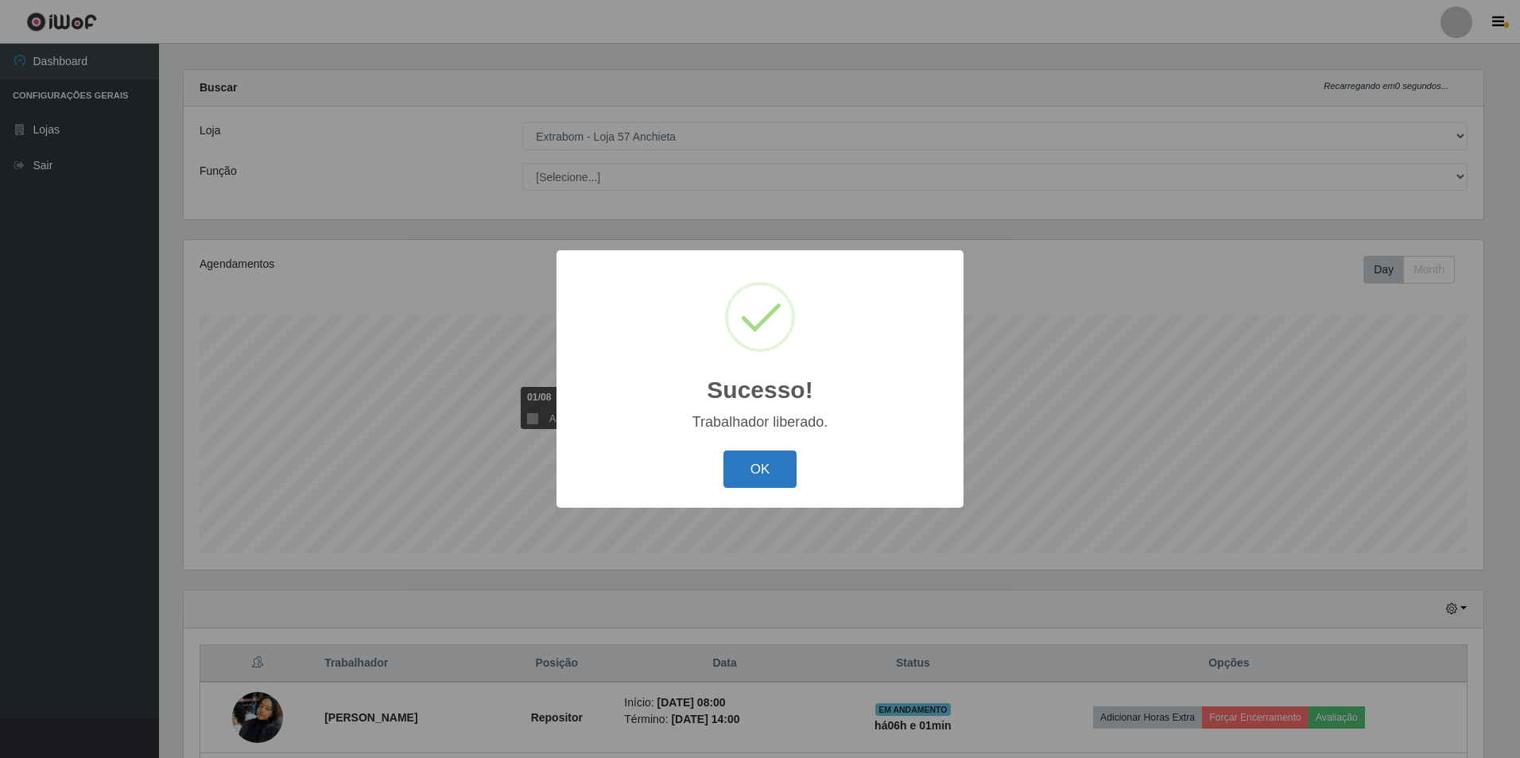
click at [769, 467] on button "OK" at bounding box center [760, 469] width 74 height 37
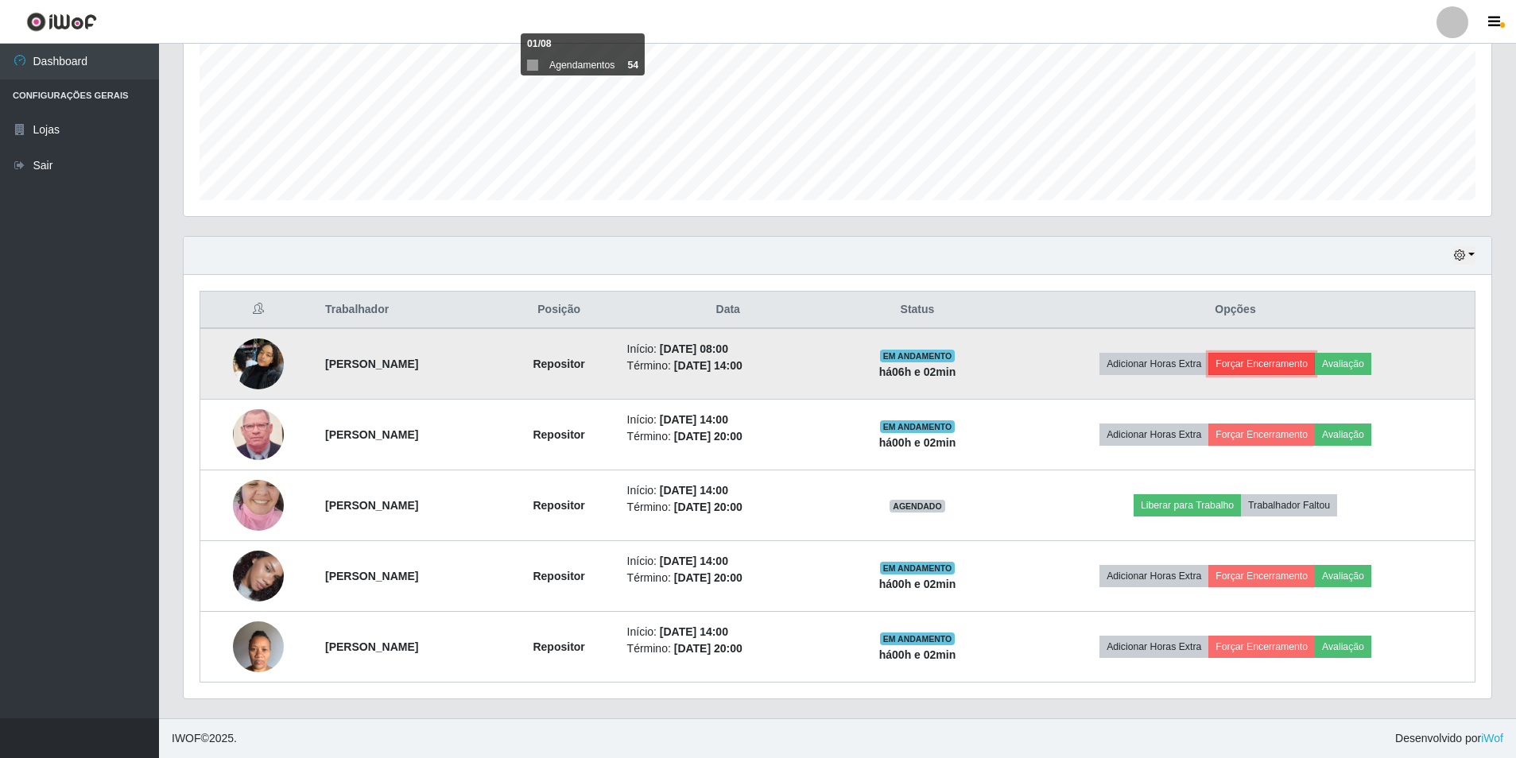
click at [1268, 363] on button "Forçar Encerramento" at bounding box center [1261, 364] width 106 height 22
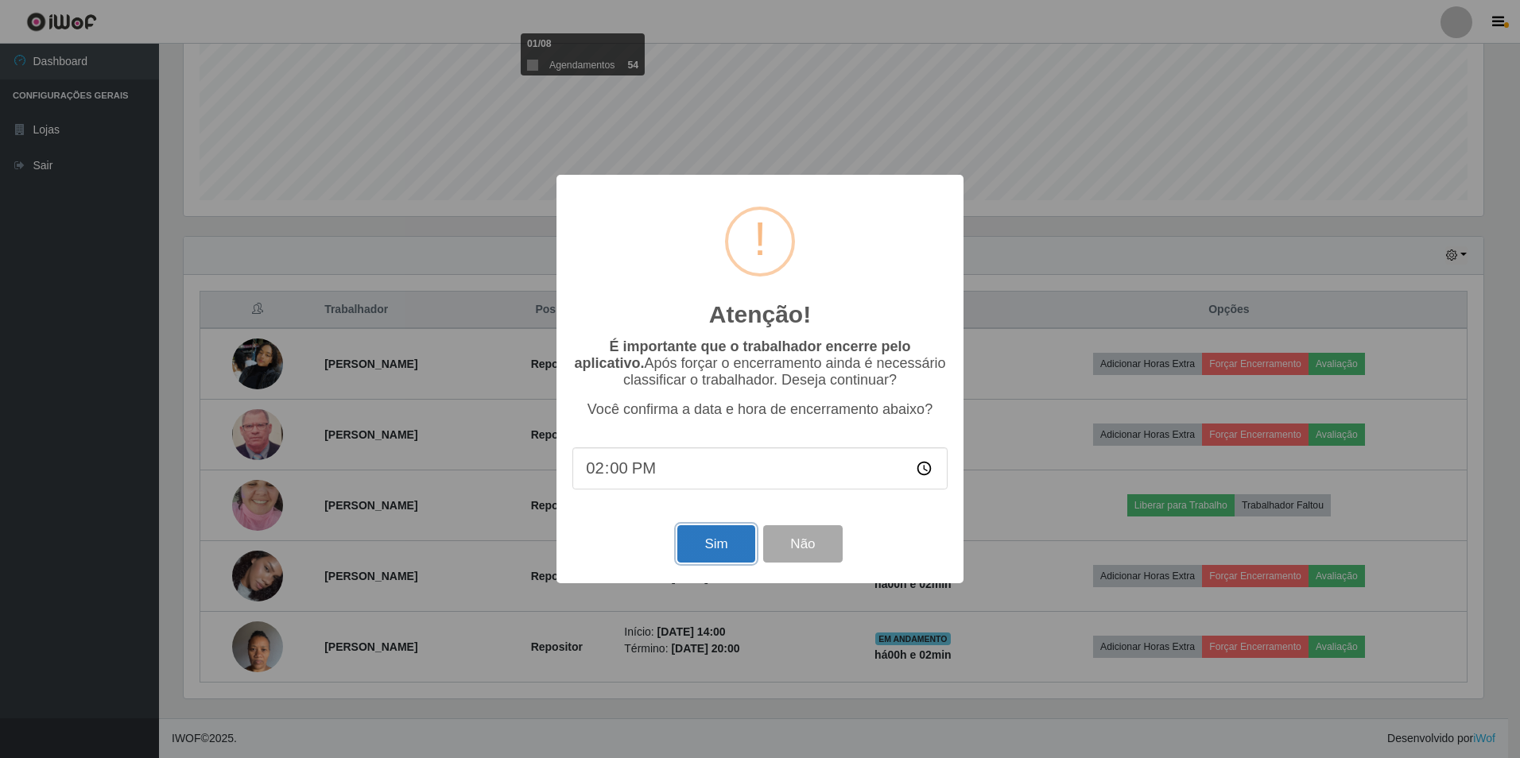
click at [719, 540] on button "Sim" at bounding box center [715, 543] width 77 height 37
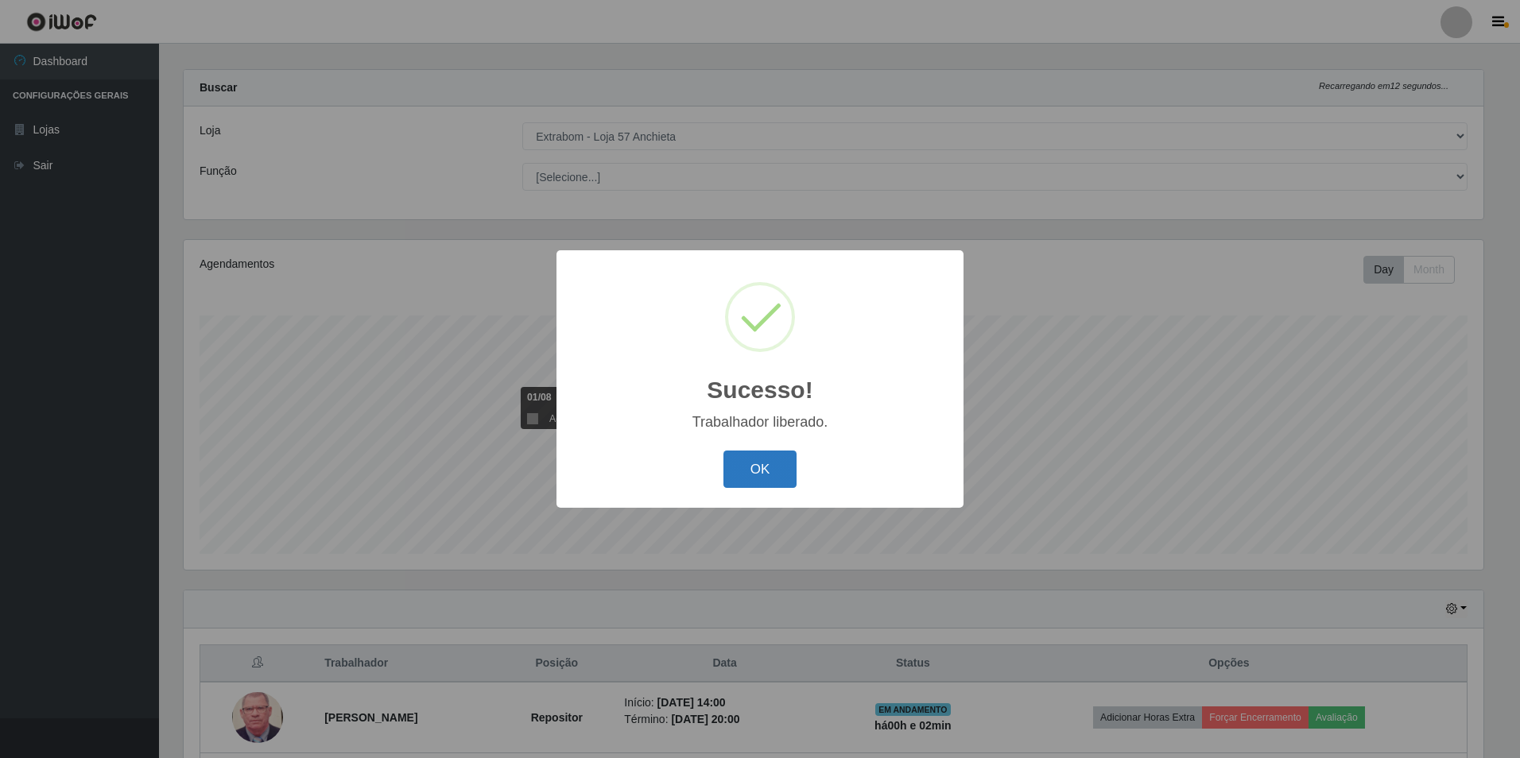
click at [745, 457] on button "OK" at bounding box center [760, 469] width 74 height 37
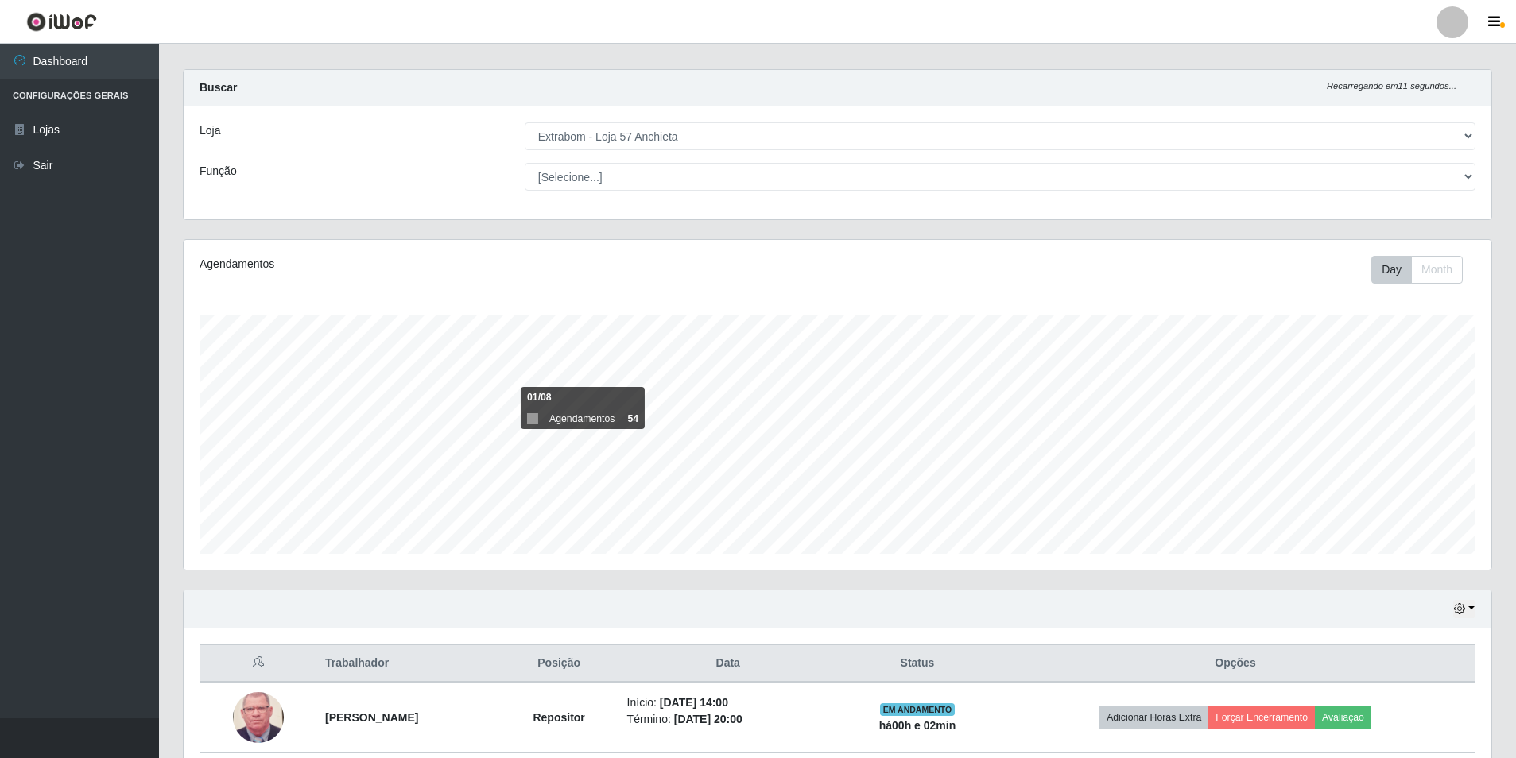
scroll to position [297, 0]
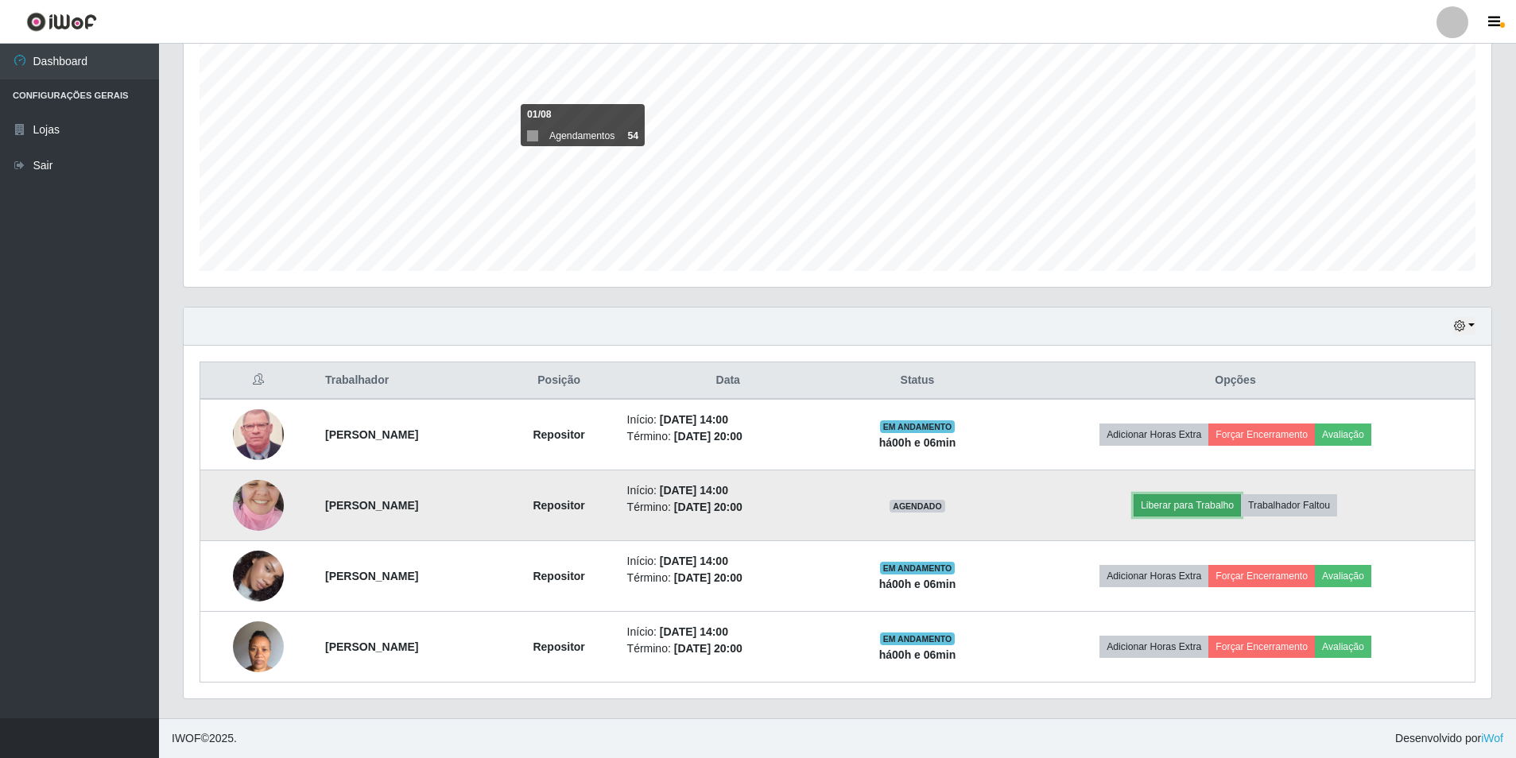
click at [1183, 509] on button "Liberar para Trabalho" at bounding box center [1186, 505] width 107 height 22
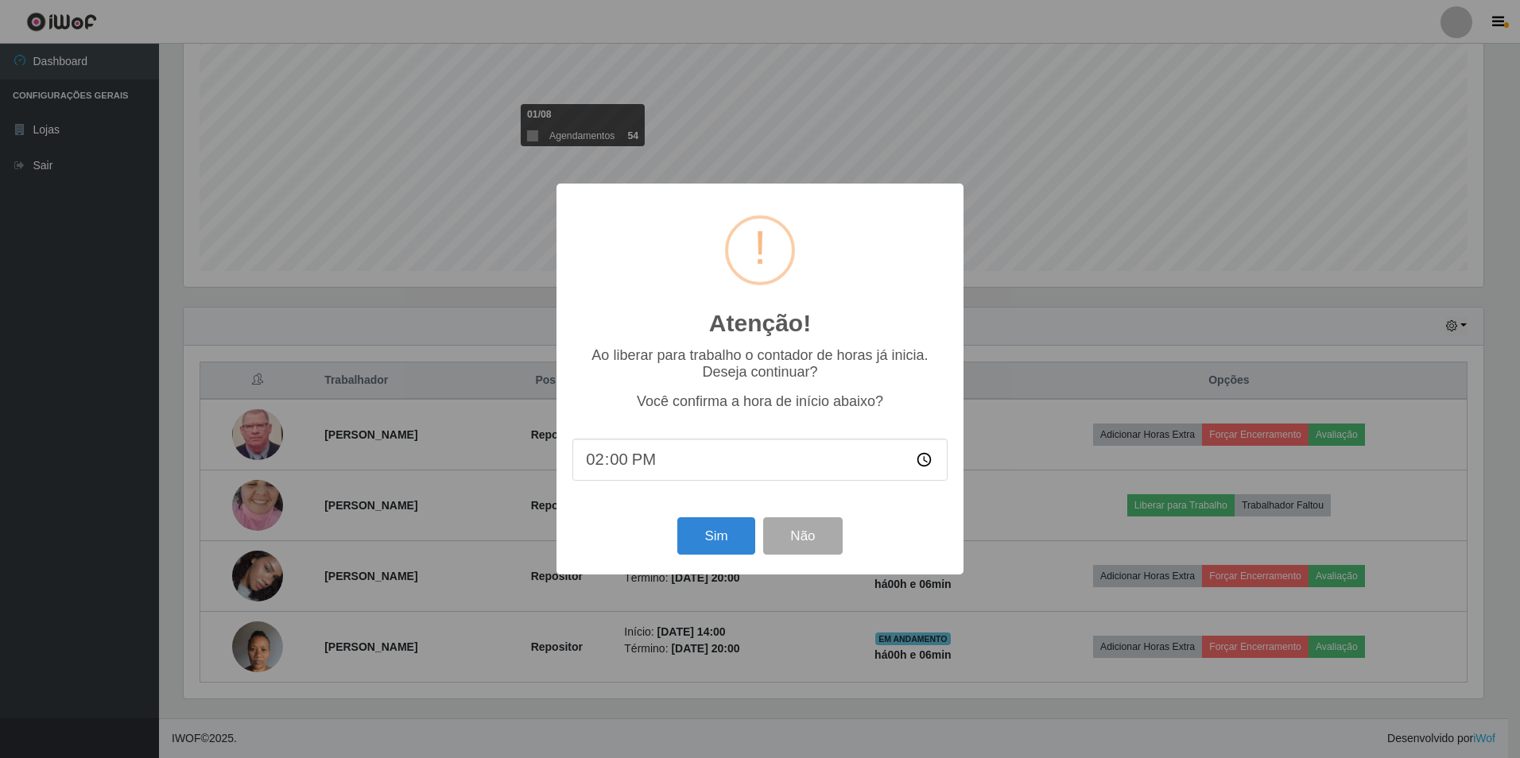
click at [622, 469] on input "14:00" at bounding box center [759, 460] width 375 height 42
type input "14:06"
click at [688, 532] on button "Sim" at bounding box center [715, 535] width 77 height 37
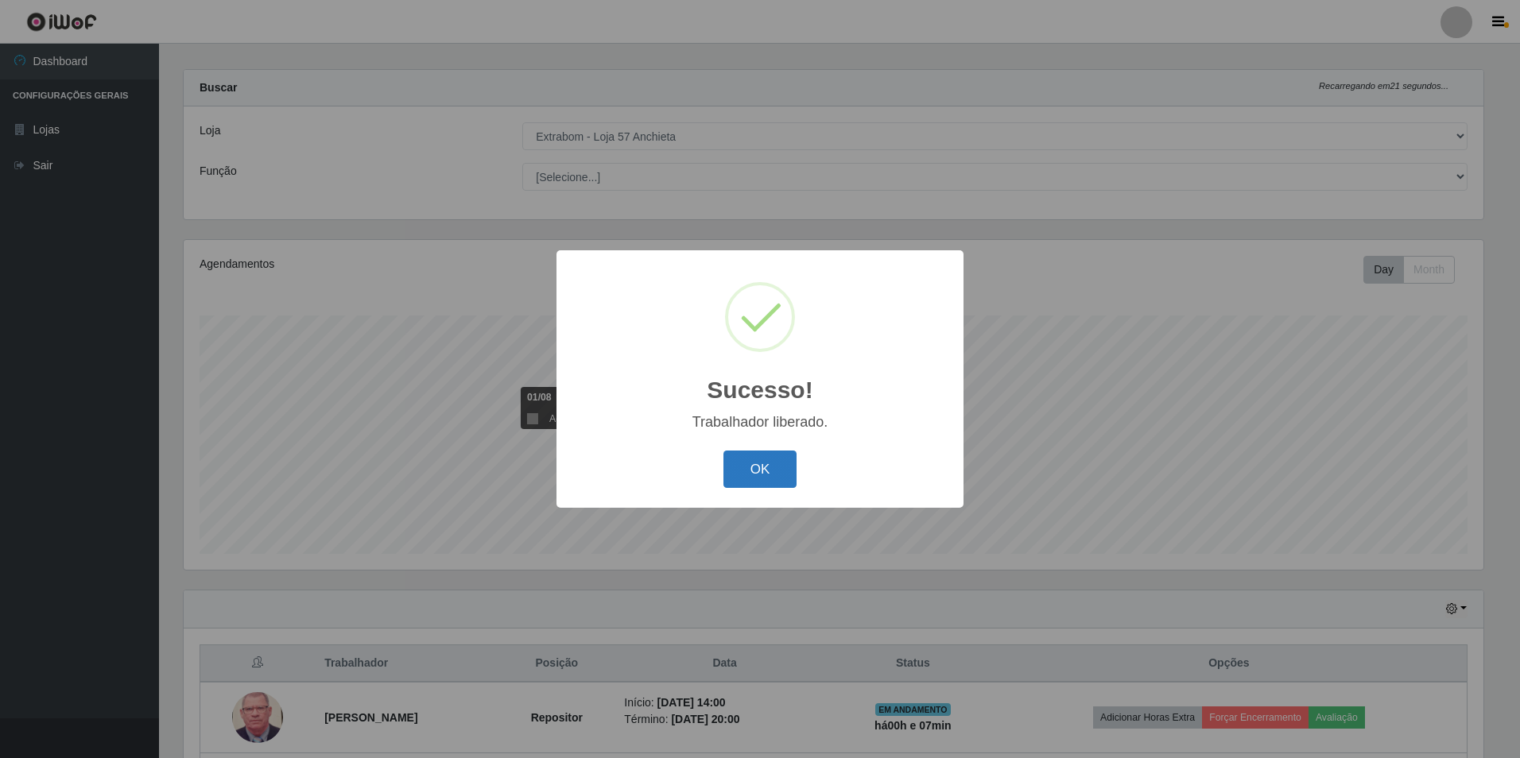
click at [736, 467] on button "OK" at bounding box center [760, 469] width 74 height 37
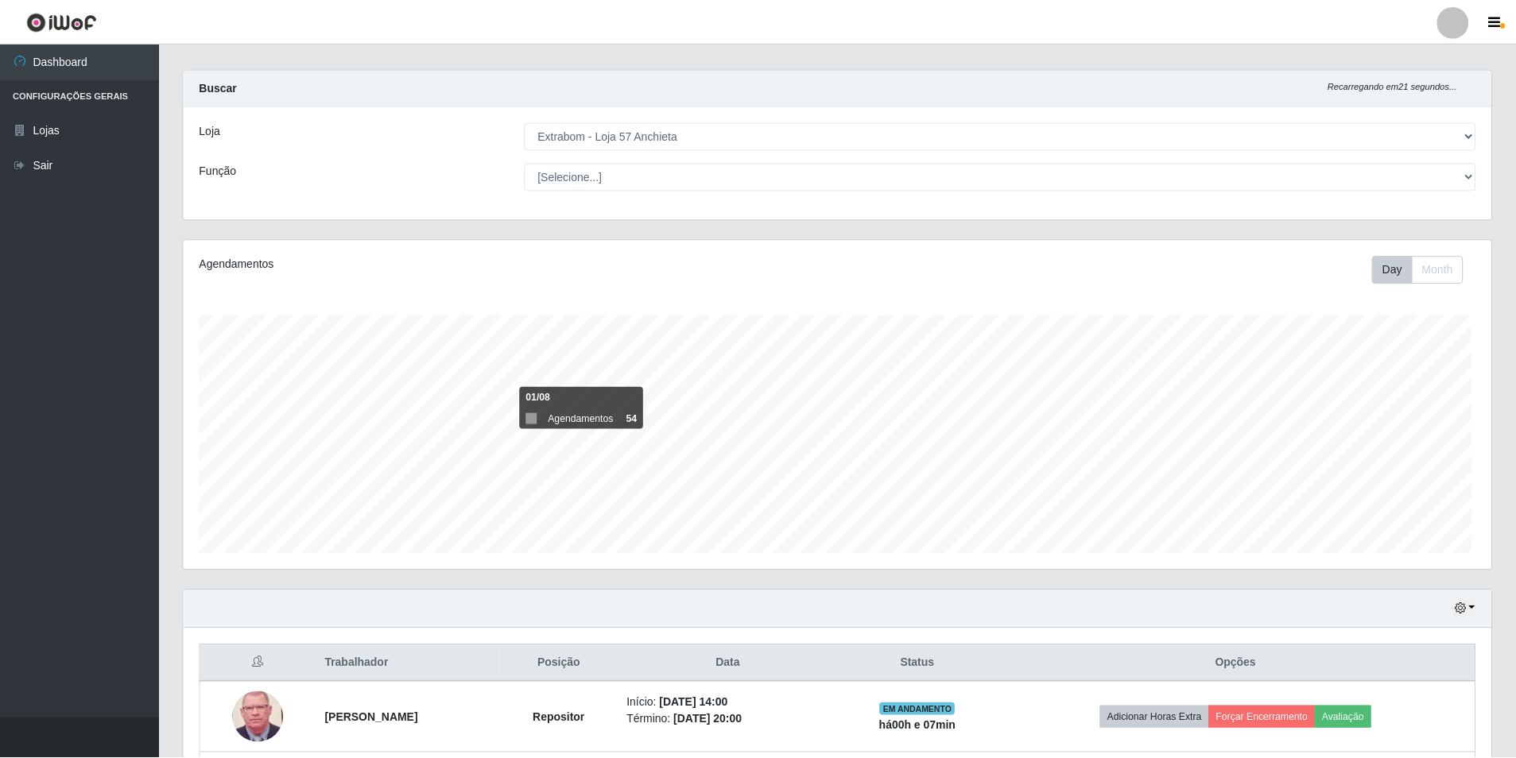
scroll to position [330, 1307]
